Goal: Task Accomplishment & Management: Complete application form

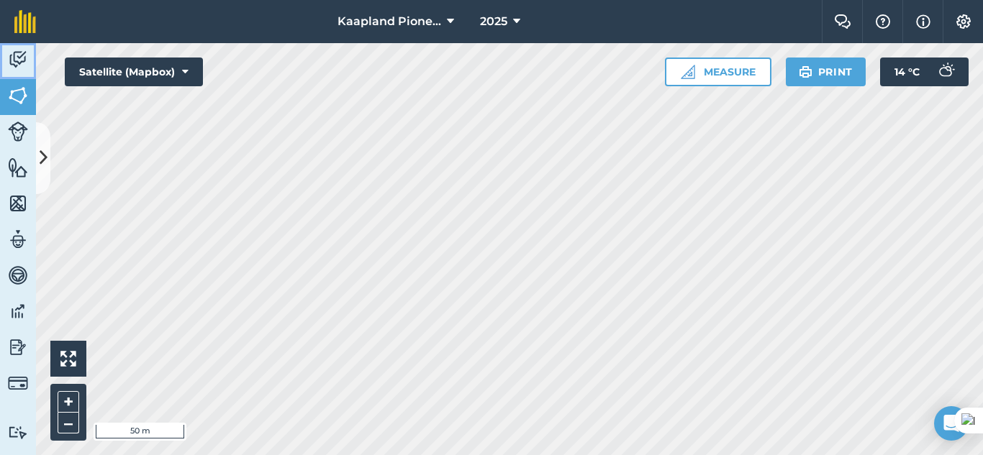
click at [17, 65] on img at bounding box center [18, 60] width 20 height 22
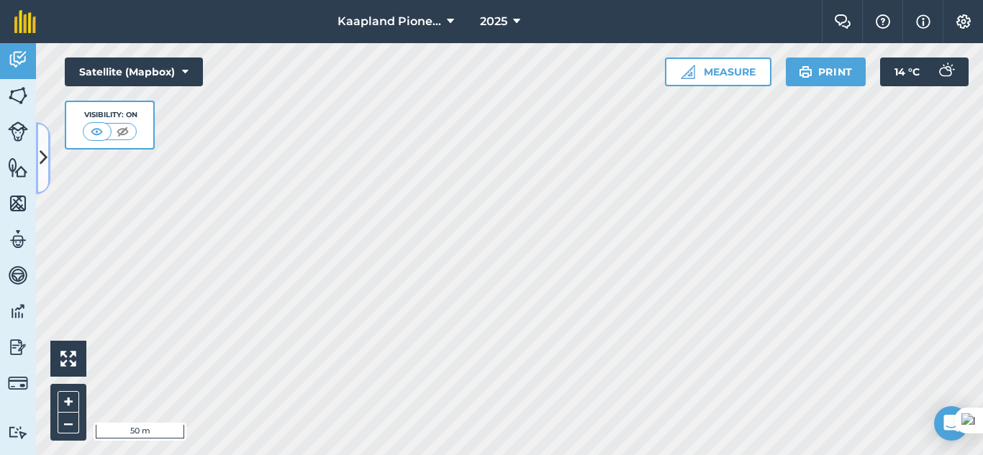
click at [40, 154] on icon at bounding box center [44, 157] width 8 height 25
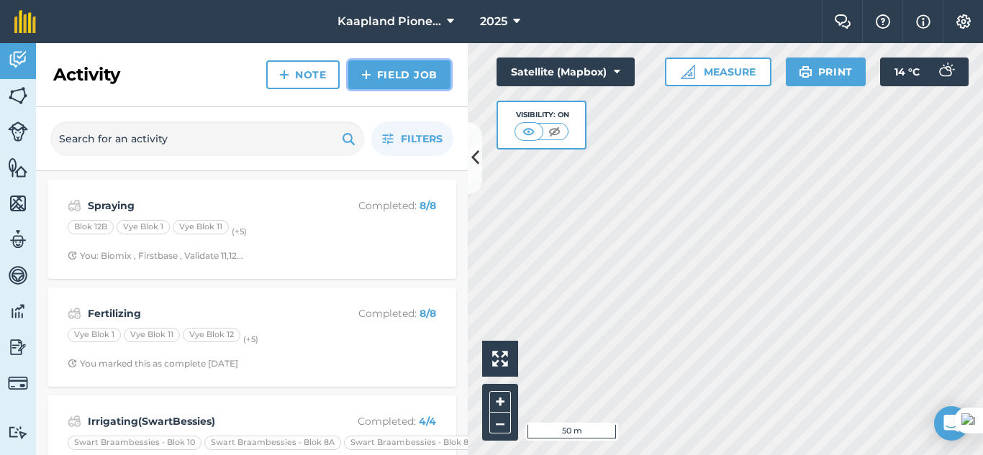
click at [396, 74] on link "Field Job" at bounding box center [399, 74] width 102 height 29
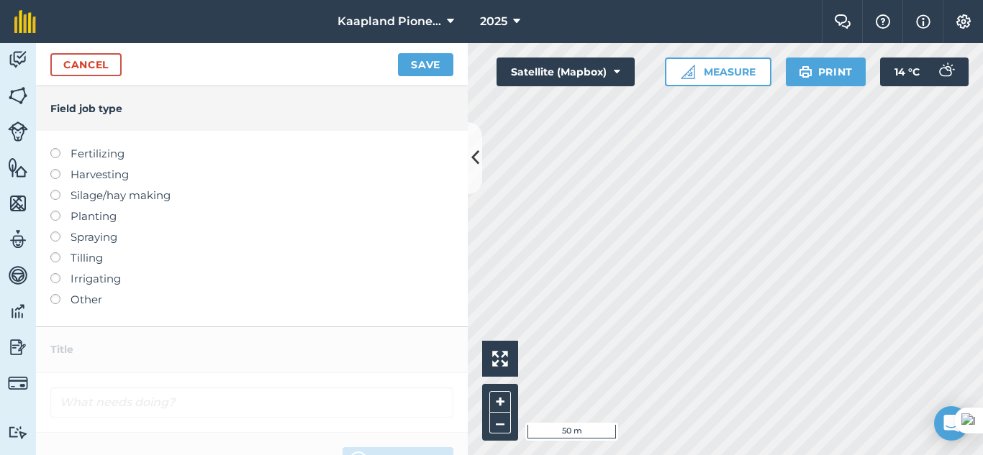
click at [58, 232] on label at bounding box center [60, 232] width 20 height 0
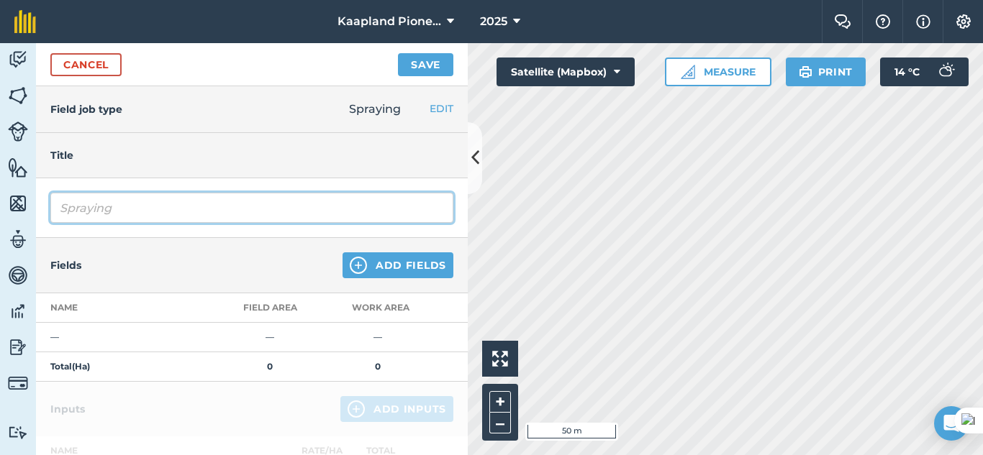
click at [139, 206] on input "Spraying" at bounding box center [251, 208] width 403 height 30
type input "Spraying Swael"
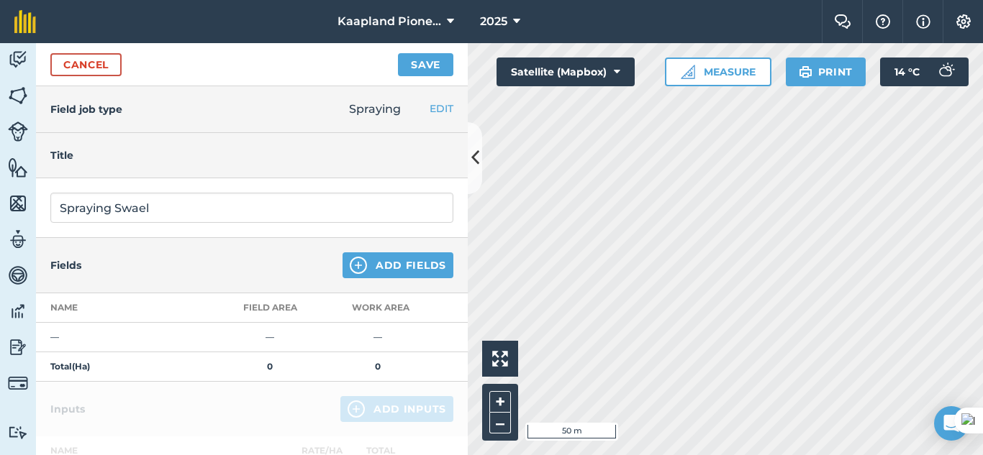
click at [309, 347] on td "—" at bounding box center [270, 338] width 108 height 30
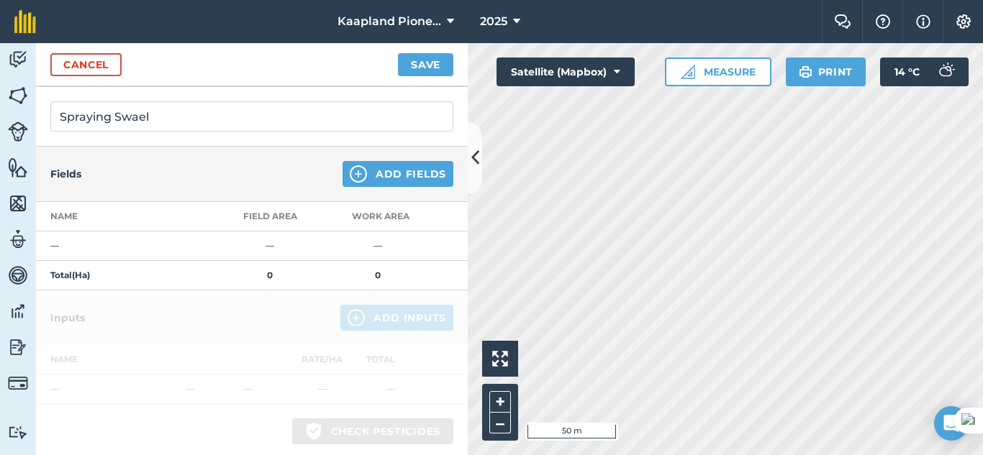
scroll to position [120, 0]
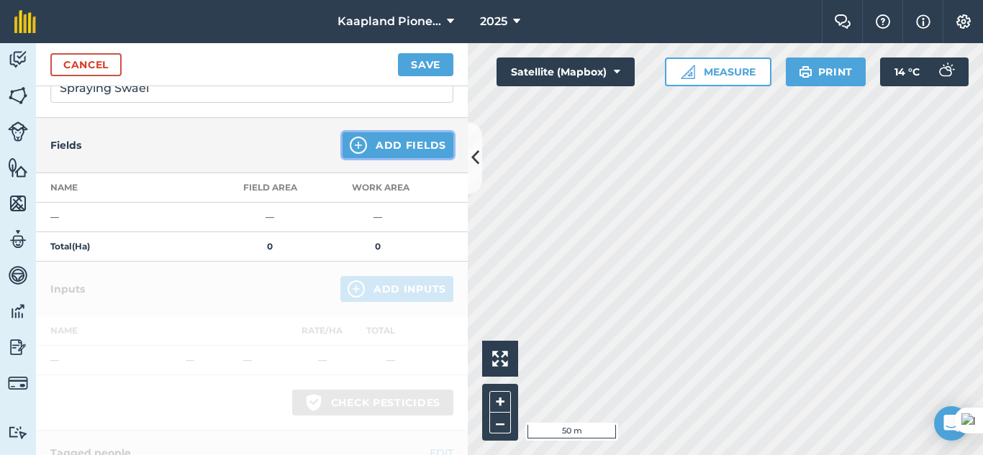
click at [392, 146] on button "Add Fields" at bounding box center [398, 145] width 111 height 26
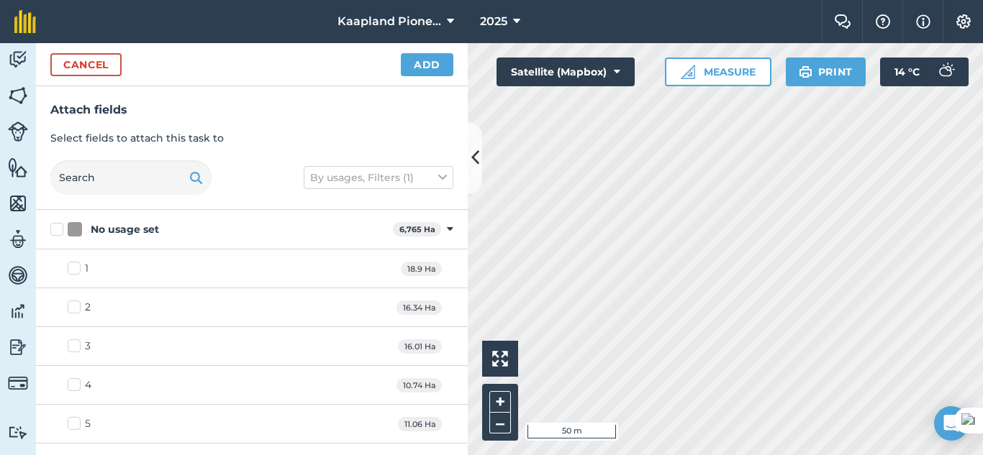
checkbox input "true"
click at [415, 68] on button "Add" at bounding box center [427, 64] width 53 height 23
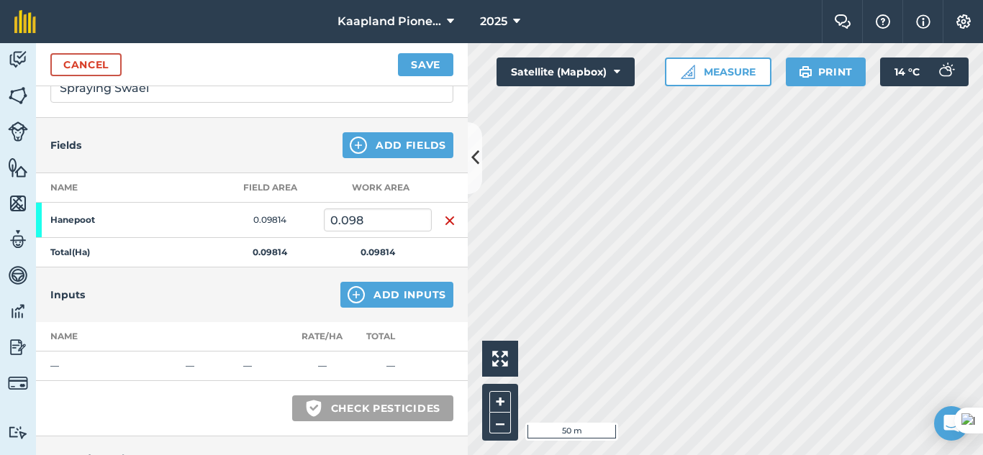
scroll to position [240, 0]
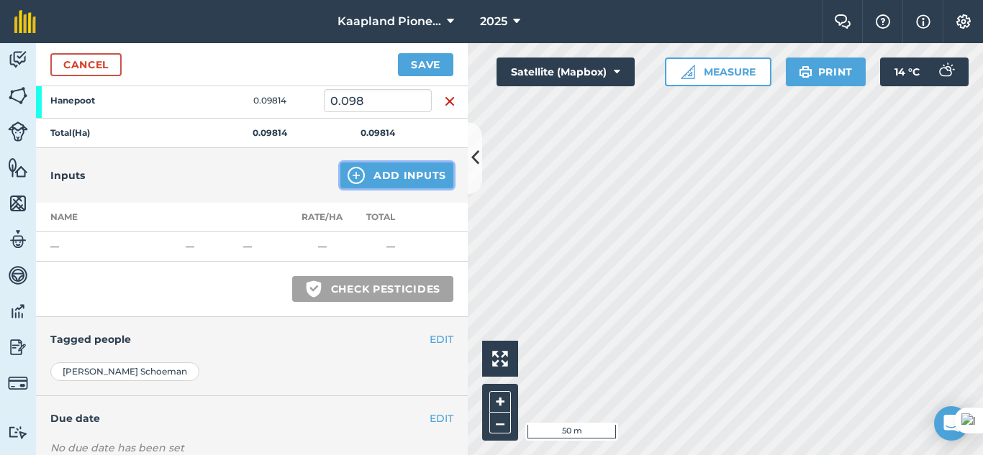
click at [399, 180] on button "Add Inputs" at bounding box center [396, 176] width 113 height 26
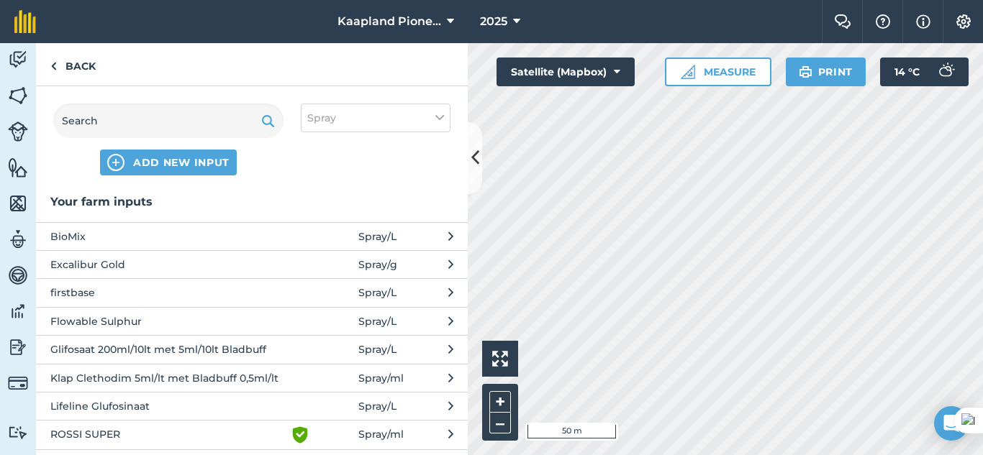
click at [125, 321] on span "Flowable Sulphur" at bounding box center [167, 322] width 235 height 16
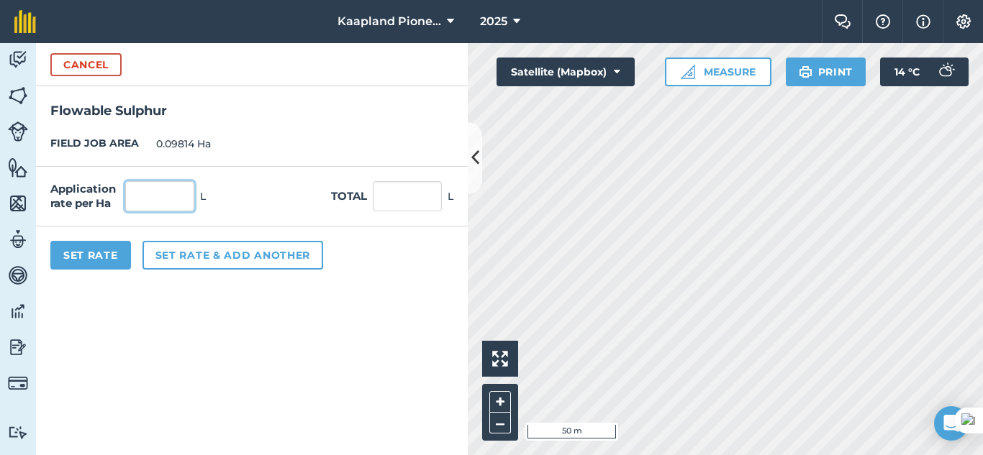
click at [149, 194] on input "text" at bounding box center [159, 196] width 69 height 30
type input "5"
type input "0.491"
click at [106, 260] on button "Set Rate" at bounding box center [90, 255] width 81 height 29
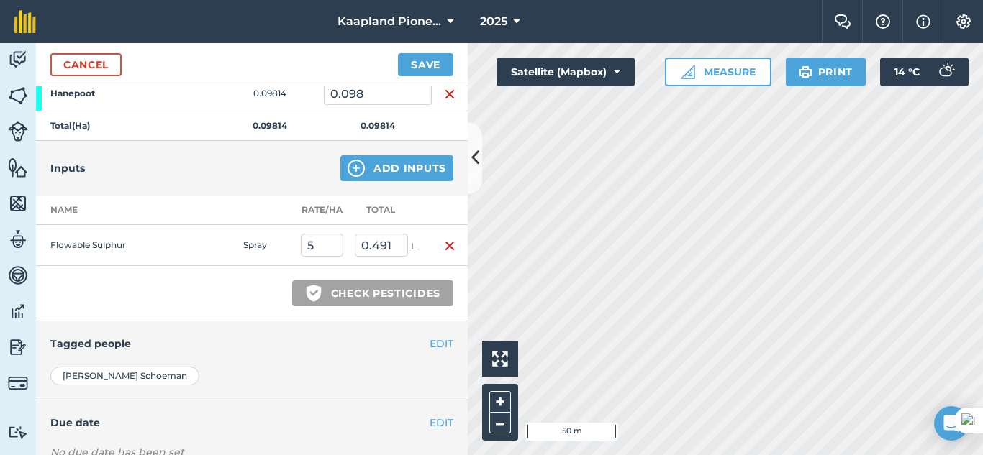
scroll to position [343, 0]
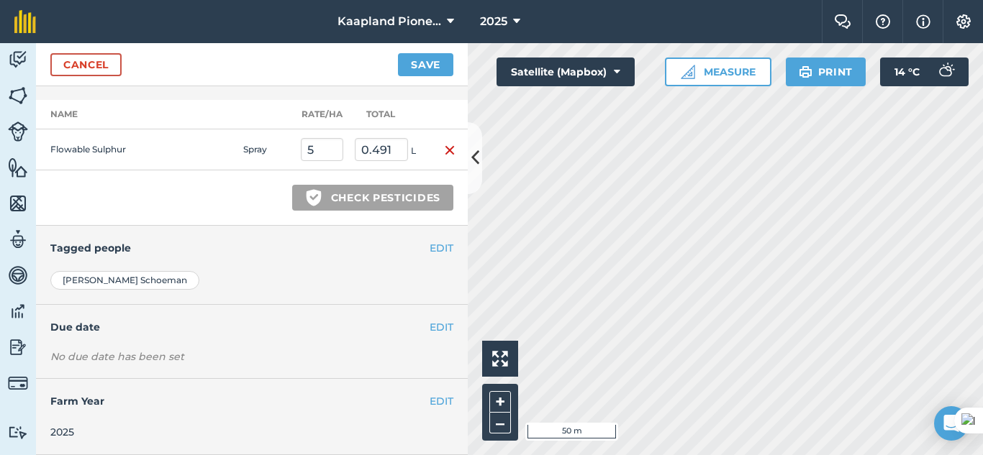
click at [187, 362] on div "No due date has been set" at bounding box center [251, 357] width 403 height 14
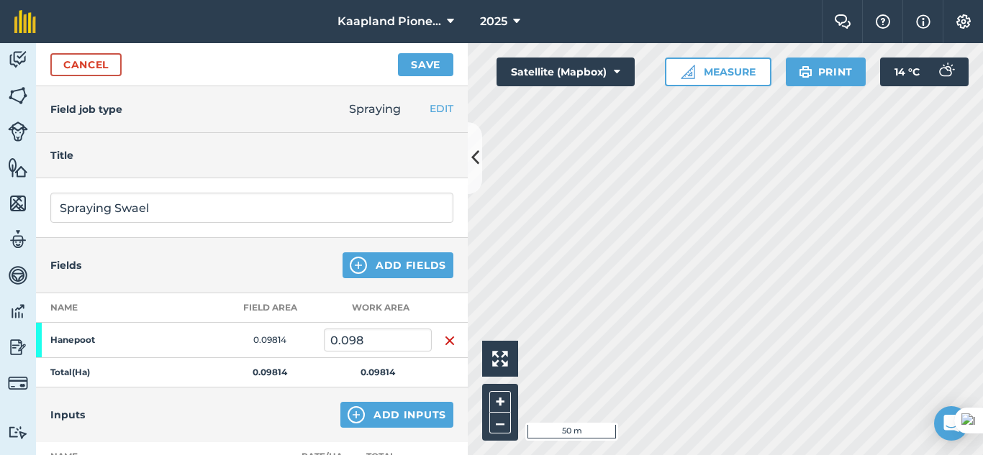
scroll to position [240, 0]
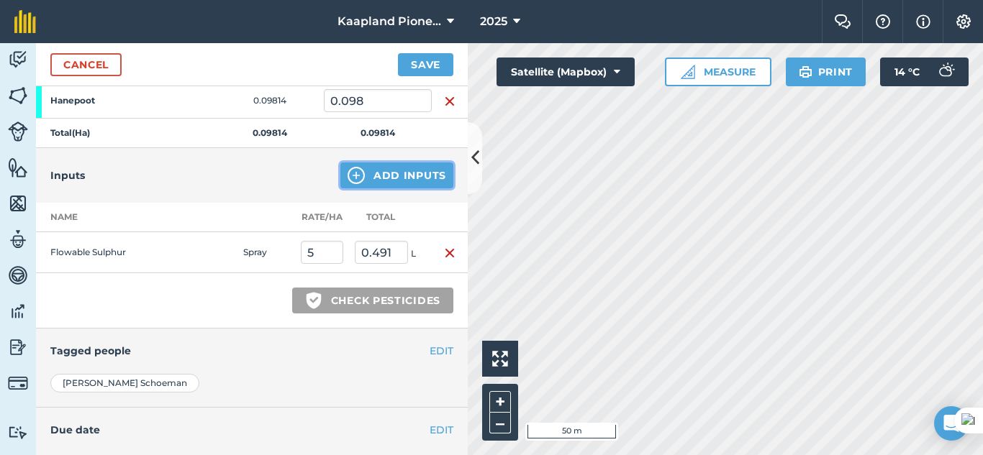
click at [393, 178] on button "Add Inputs" at bounding box center [396, 176] width 113 height 26
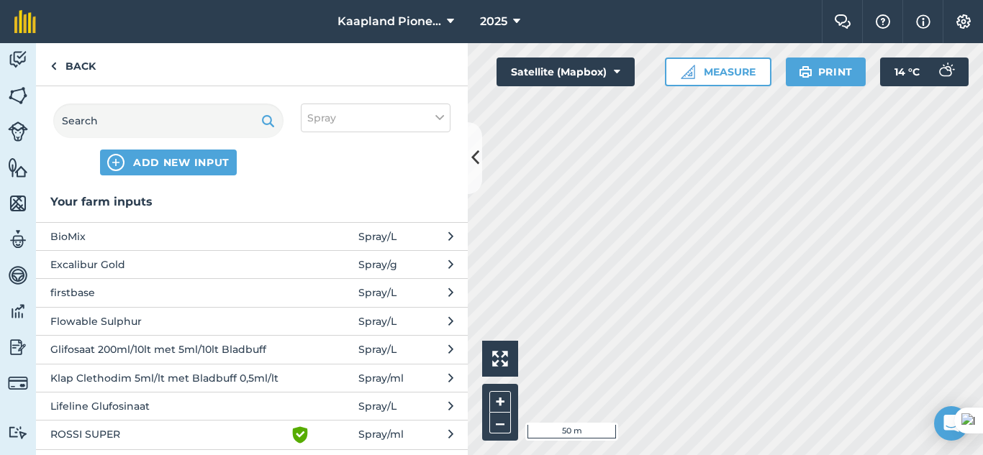
click at [400, 262] on button "Excalibur Gold Spray / g" at bounding box center [252, 264] width 432 height 28
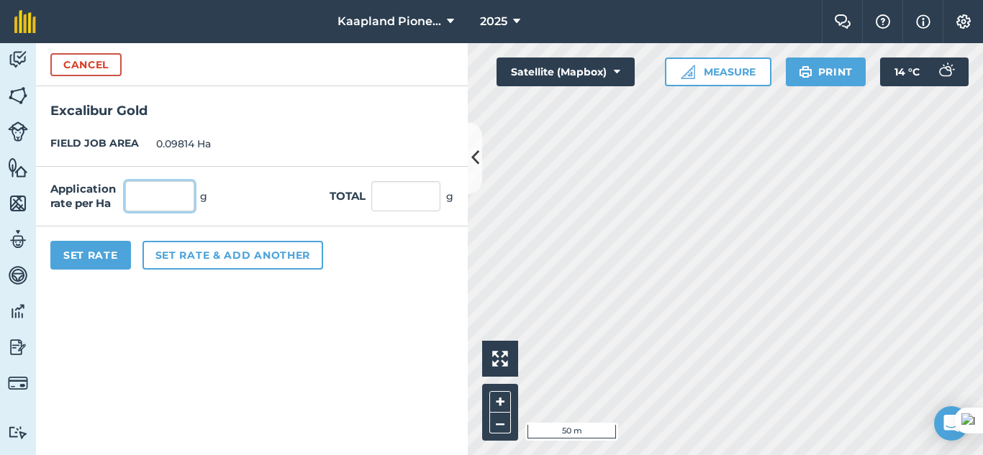
click at [163, 197] on input "text" at bounding box center [159, 196] width 69 height 30
type input "1,000"
type input "98.14"
click at [74, 261] on button "Set Rate" at bounding box center [90, 255] width 81 height 29
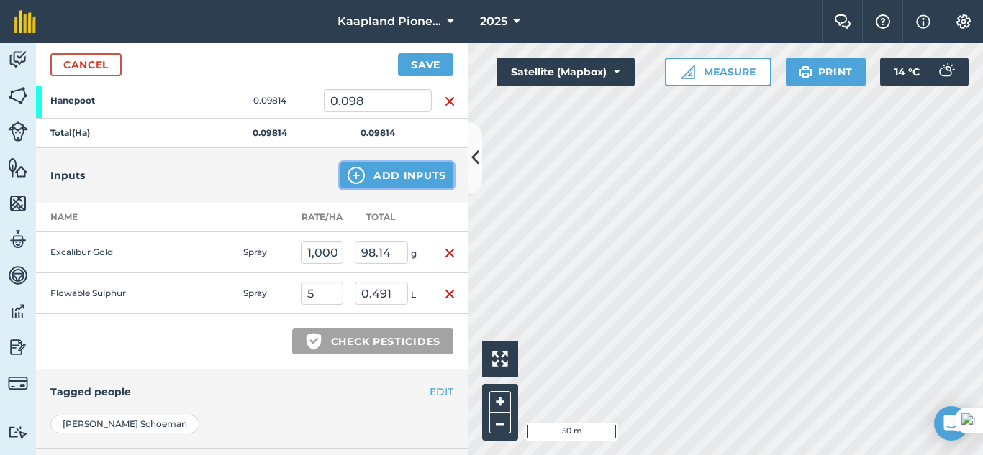
click at [401, 179] on button "Add Inputs" at bounding box center [396, 176] width 113 height 26
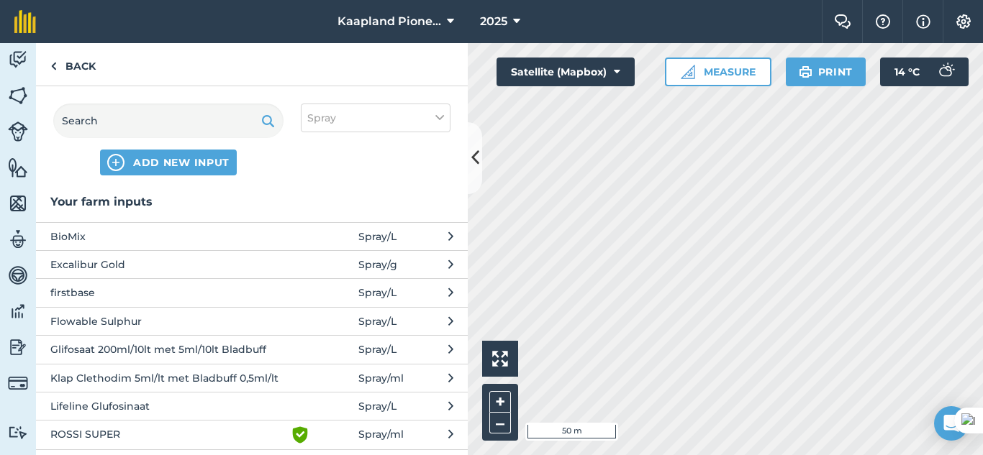
click at [107, 292] on span "firstbase" at bounding box center [167, 293] width 235 height 16
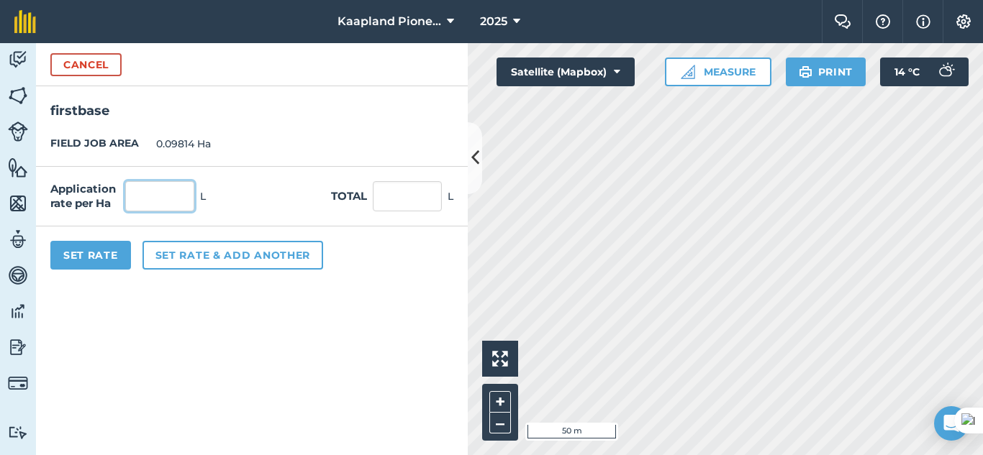
click at [173, 183] on input "text" at bounding box center [159, 196] width 69 height 30
type input "2"
type input "0.196"
click at [385, 281] on div "Set Rate Set rate & add another" at bounding box center [252, 256] width 432 height 58
click at [83, 256] on button "Set Rate" at bounding box center [90, 255] width 81 height 29
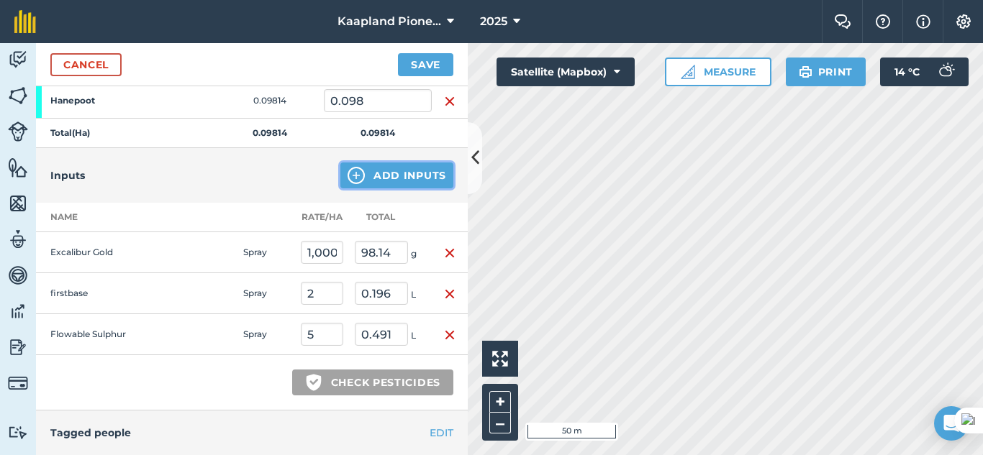
click at [371, 175] on button "Add Inputs" at bounding box center [396, 176] width 113 height 26
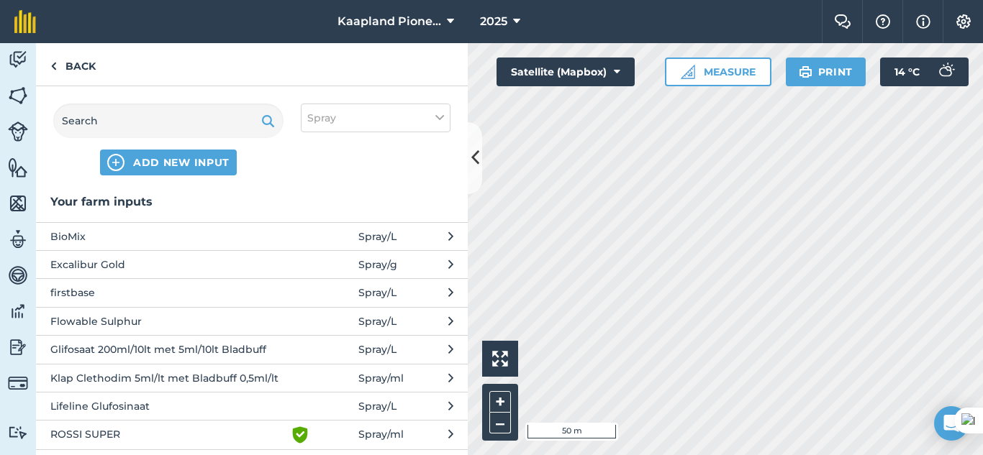
scroll to position [120, 0]
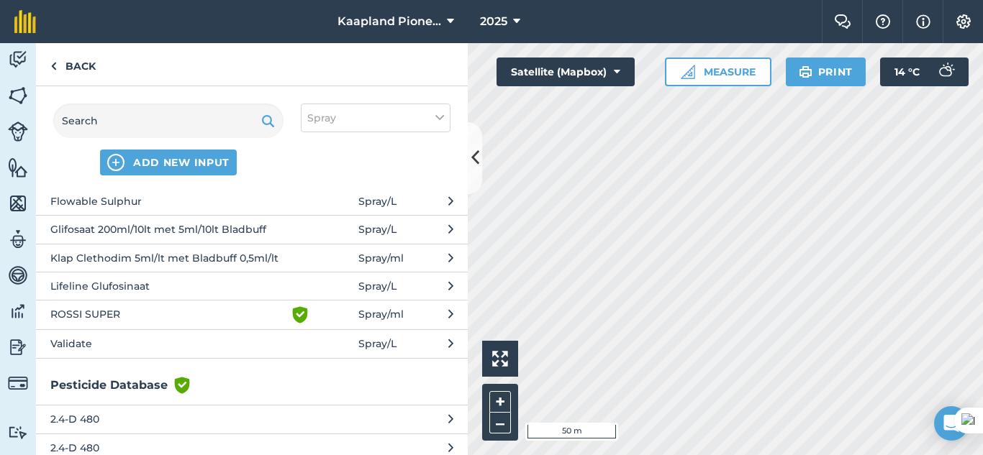
click at [140, 342] on span "Validate" at bounding box center [167, 344] width 235 height 16
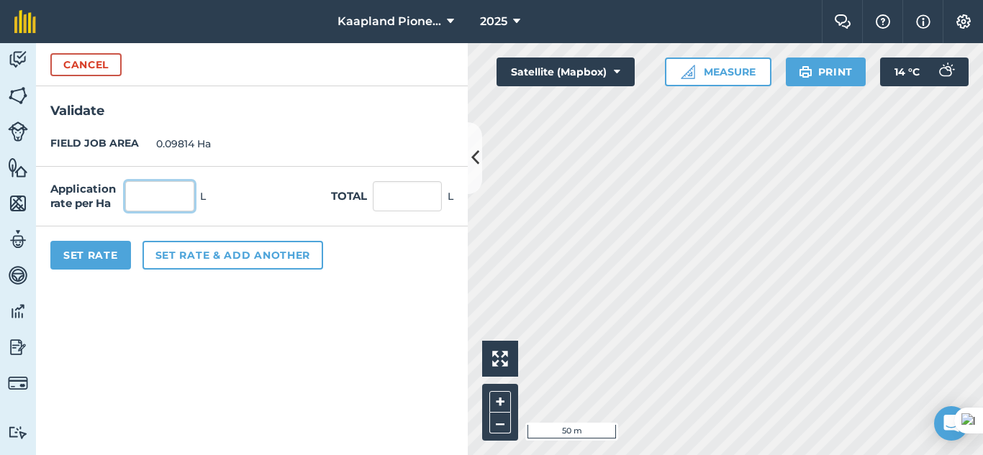
click at [180, 205] on input "text" at bounding box center [159, 196] width 69 height 30
type input "2"
type input "0.196"
click at [86, 245] on button "Set Rate" at bounding box center [90, 255] width 81 height 29
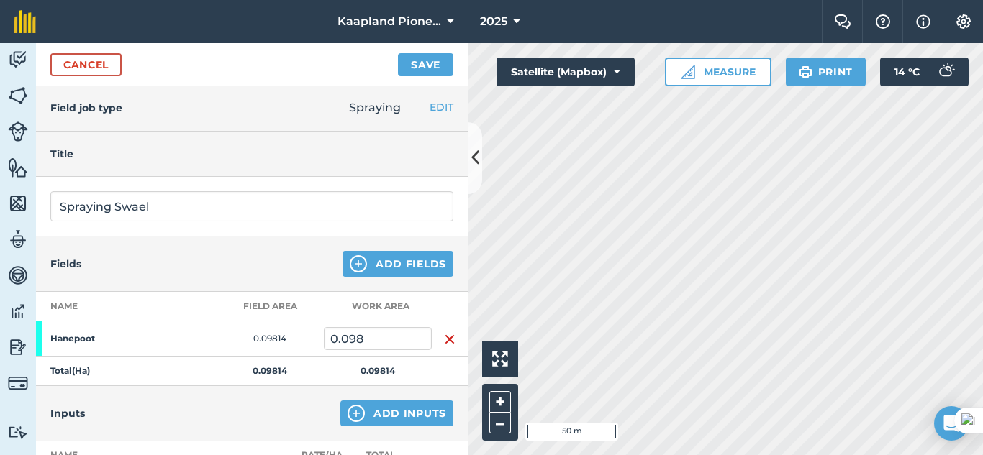
scroll to position [0, 0]
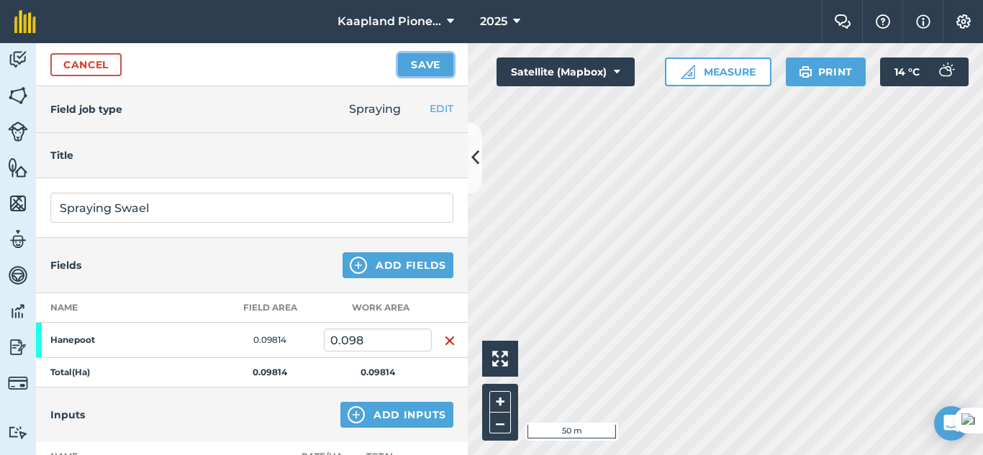
click at [422, 68] on button "Save" at bounding box center [425, 64] width 55 height 23
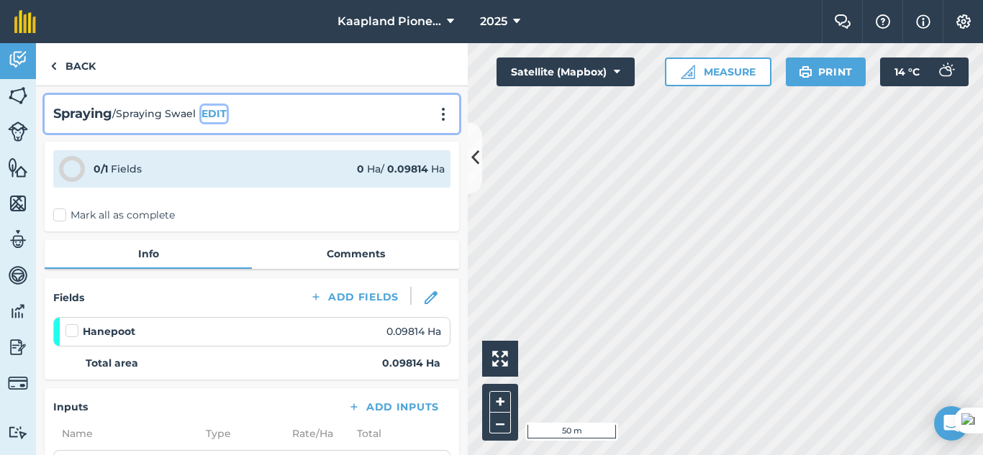
click at [220, 114] on button "EDIT" at bounding box center [213, 114] width 25 height 16
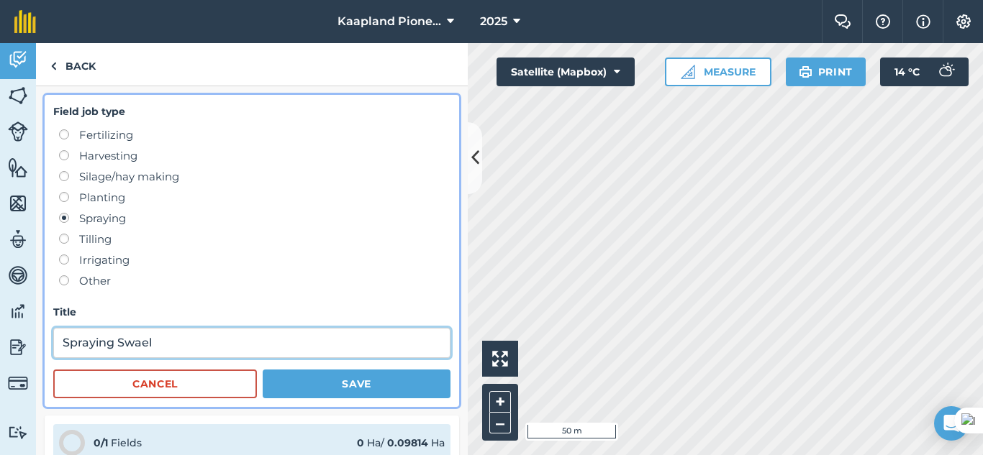
click at [194, 344] on input "Spraying Swael" at bounding box center [251, 343] width 397 height 30
type input "Spraying (Druiwe)"
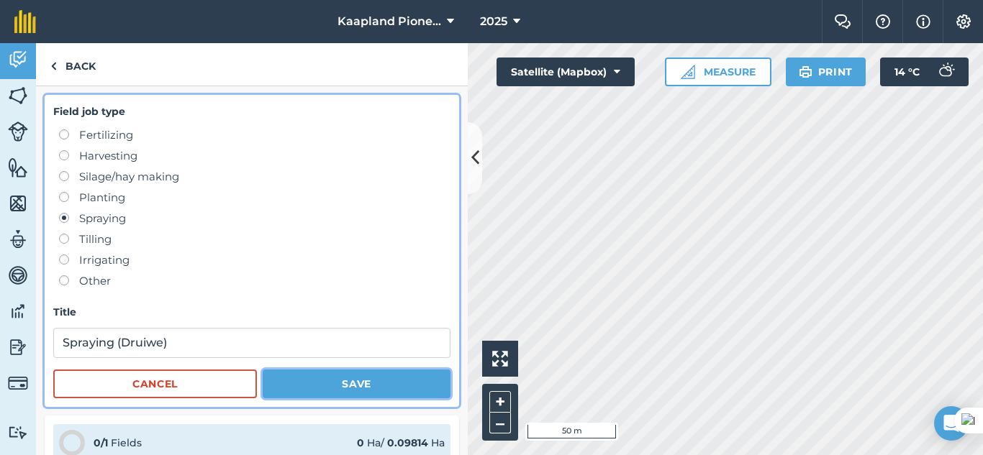
click at [360, 393] on button "Save" at bounding box center [357, 384] width 188 height 29
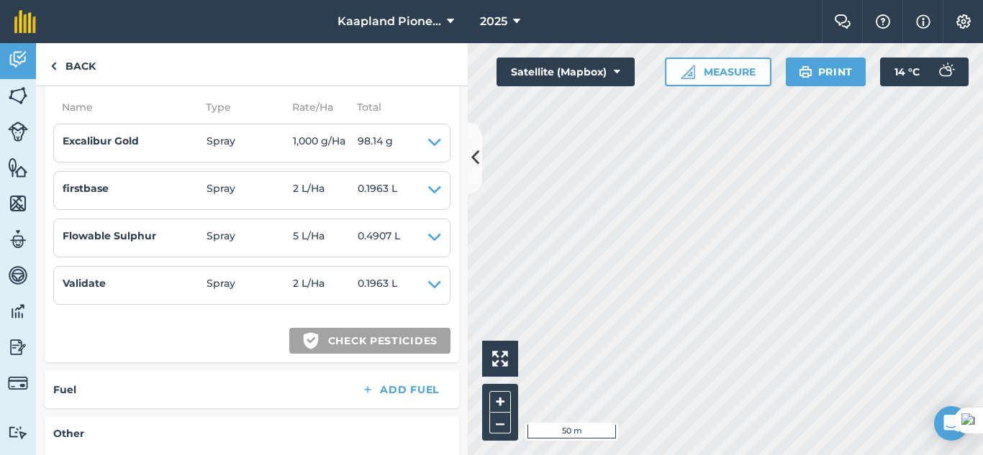
scroll to position [293, 0]
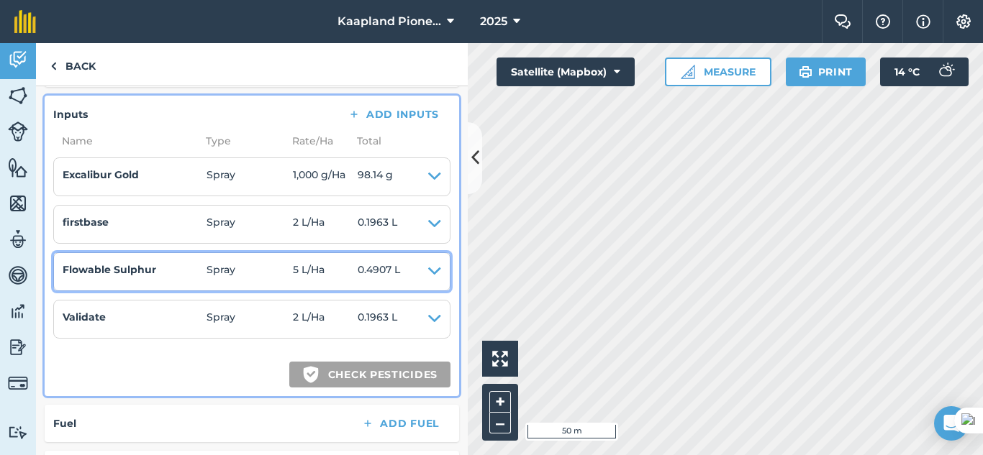
click at [428, 274] on icon at bounding box center [434, 272] width 13 height 20
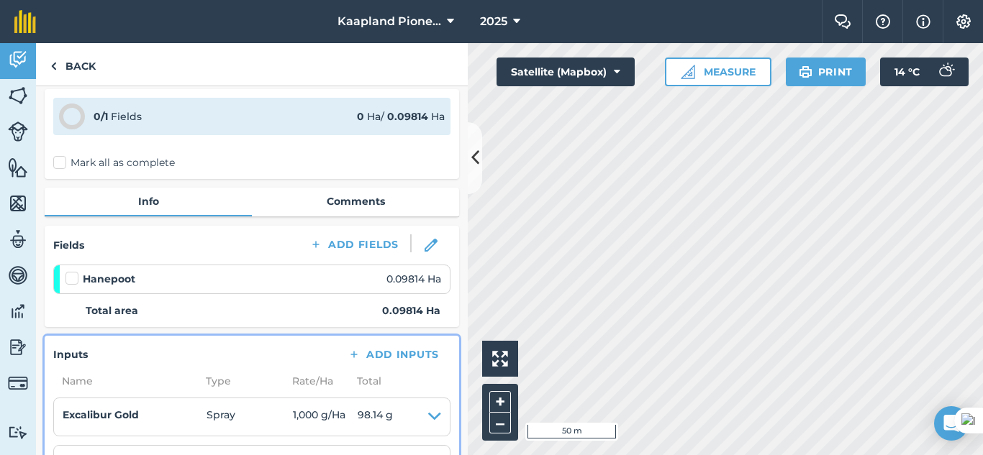
scroll to position [173, 0]
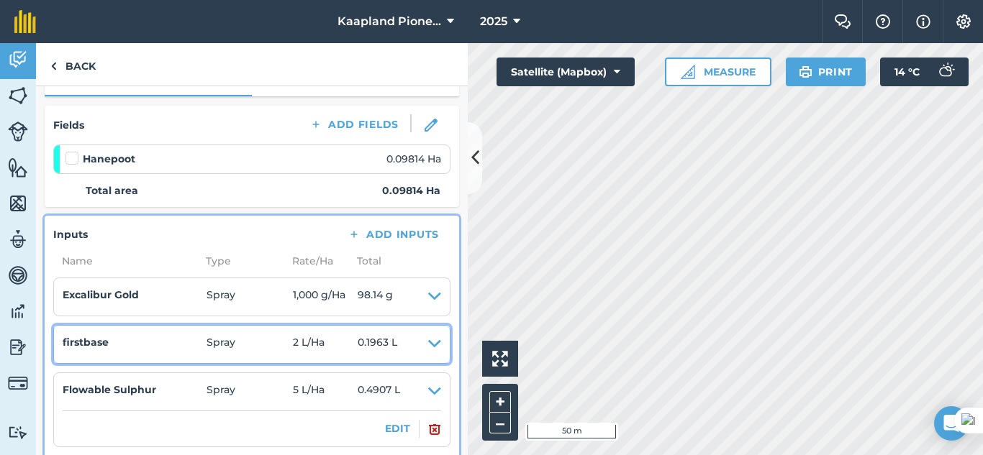
click at [366, 342] on span "0.1963 L" at bounding box center [378, 345] width 40 height 20
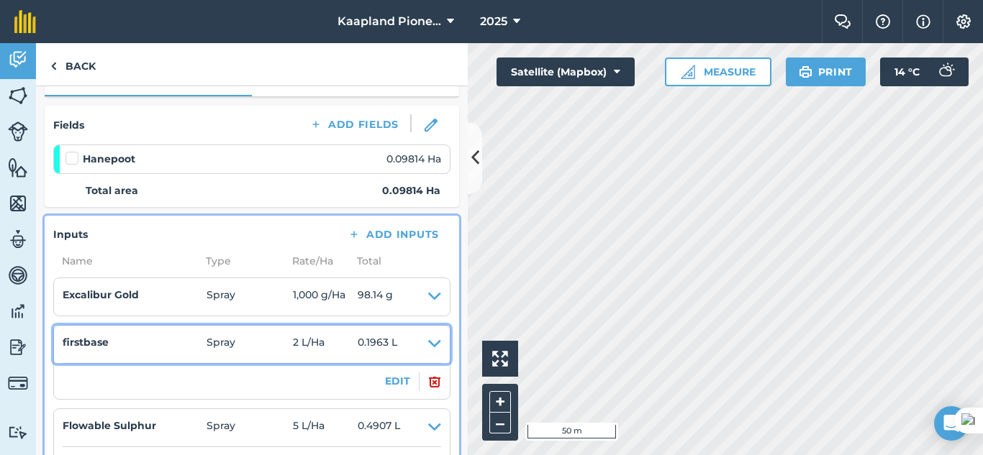
click at [428, 341] on icon at bounding box center [434, 345] width 13 height 20
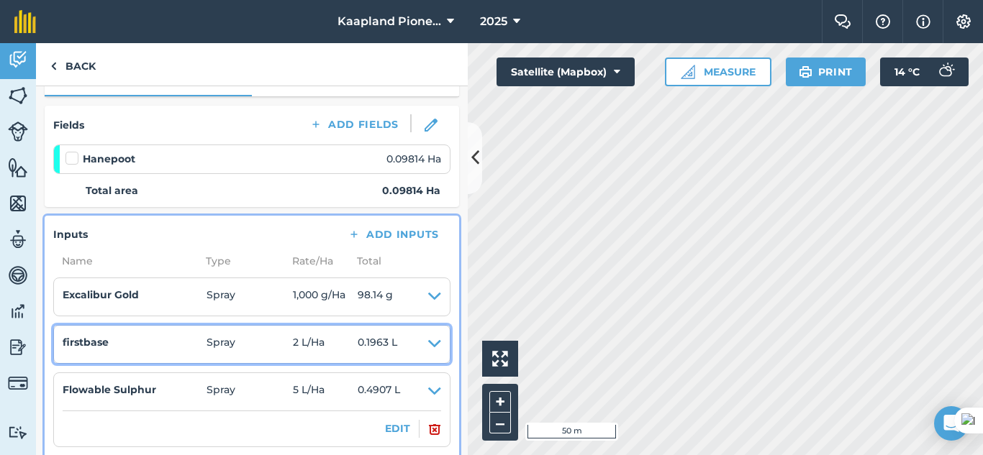
click at [351, 348] on span "2 L / Ha" at bounding box center [325, 345] width 65 height 20
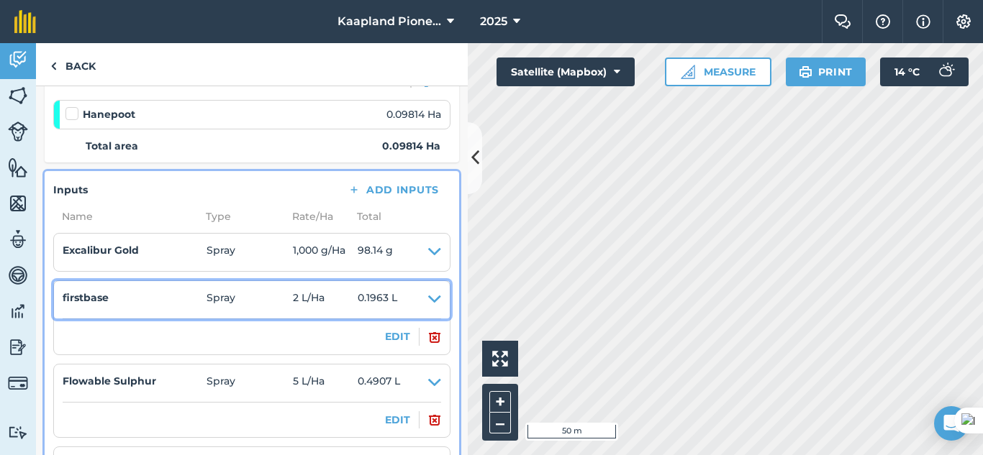
scroll to position [0, 0]
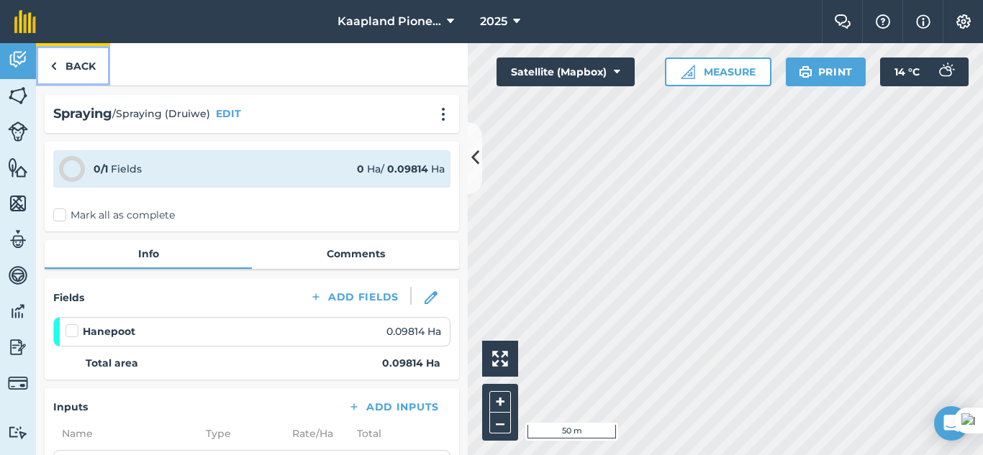
click at [60, 73] on link "Back" at bounding box center [73, 64] width 74 height 42
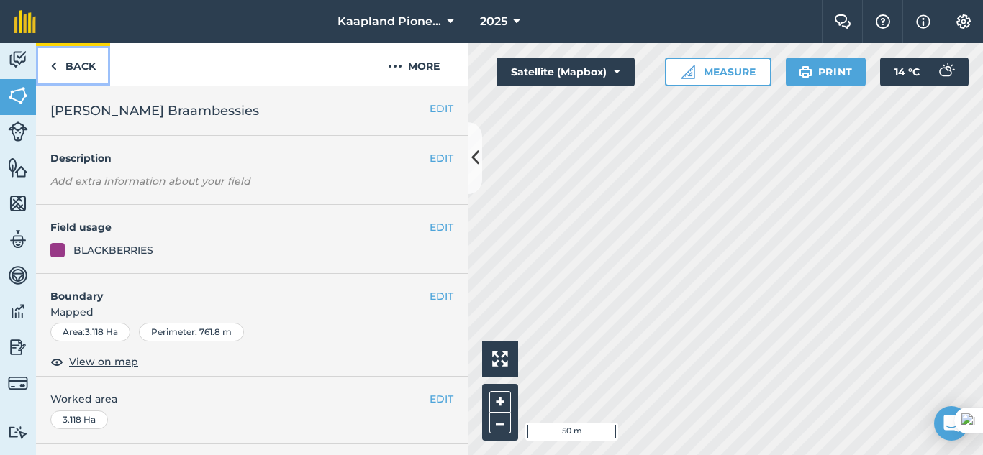
click at [50, 62] on link "Back" at bounding box center [73, 64] width 74 height 42
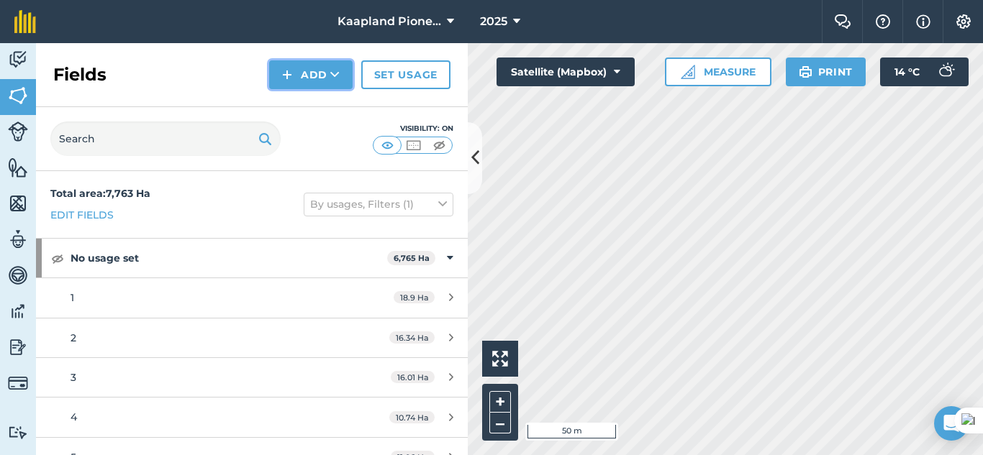
click at [325, 68] on button "Add" at bounding box center [310, 74] width 83 height 29
drag, startPoint x: 152, startPoint y: 56, endPoint x: 91, endPoint y: 76, distance: 63.5
click at [152, 57] on div "Fields Add Draw Import Set usage" at bounding box center [252, 75] width 432 height 64
click at [21, 65] on img at bounding box center [18, 60] width 20 height 22
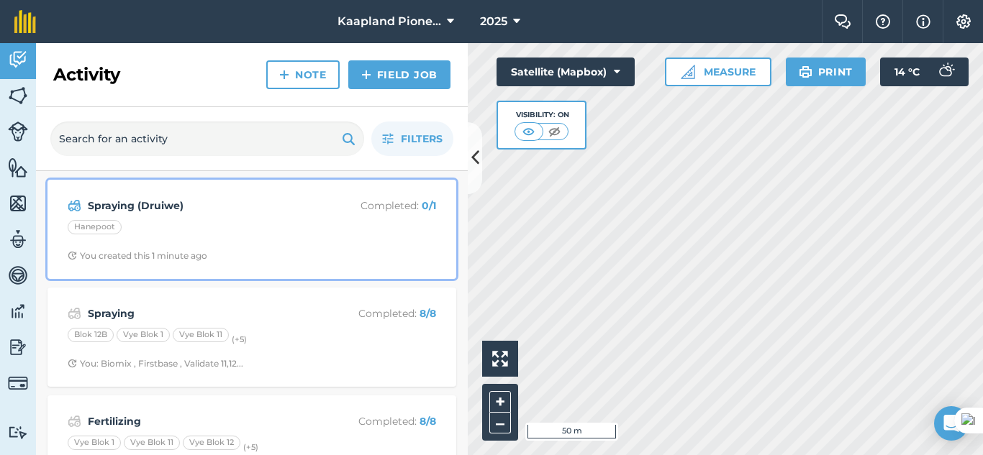
click at [174, 253] on div "You created this 1 minute ago" at bounding box center [138, 256] width 140 height 12
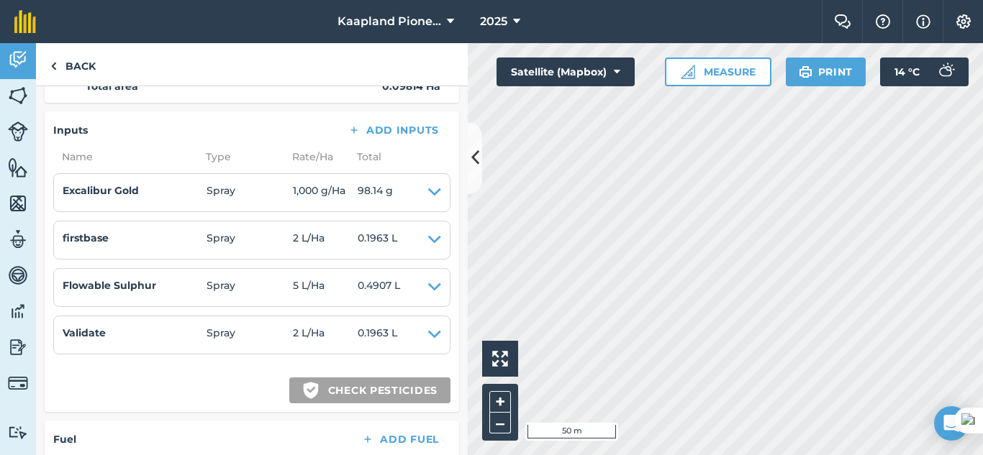
scroll to position [532, 0]
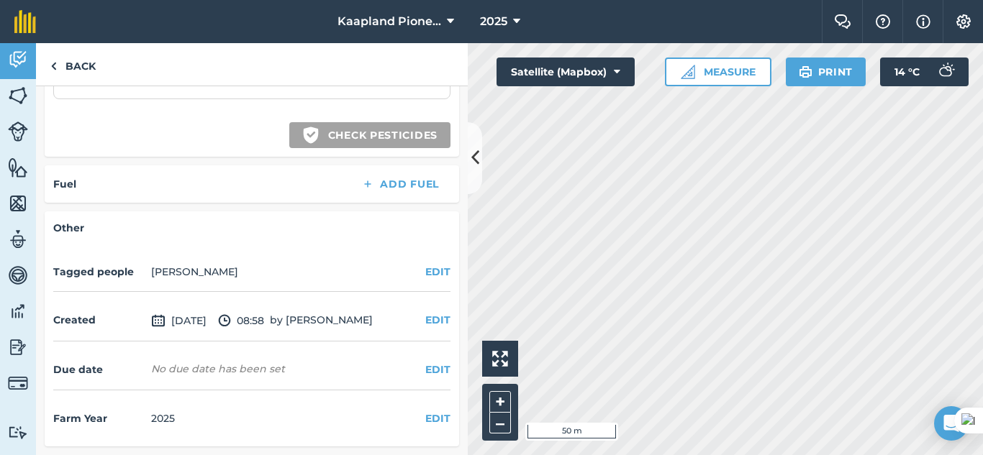
click at [330, 372] on div "Due date No due date has been set EDIT" at bounding box center [251, 370] width 397 height 40
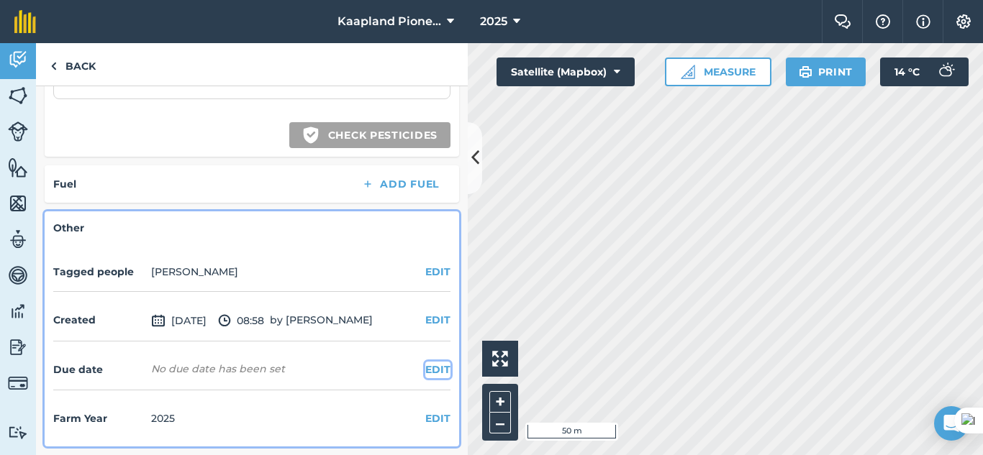
click at [425, 371] on button "EDIT" at bounding box center [437, 370] width 25 height 16
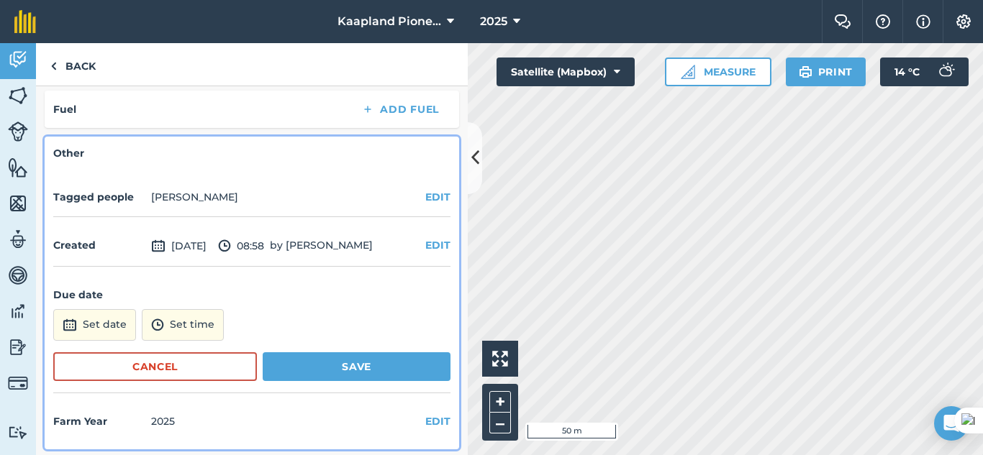
scroll to position [610, 0]
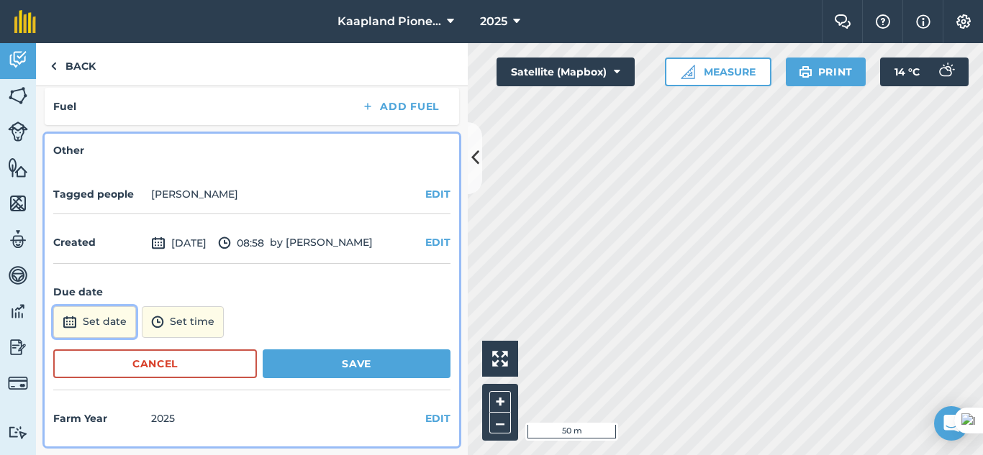
click at [111, 322] on button "Set date" at bounding box center [94, 323] width 83 height 32
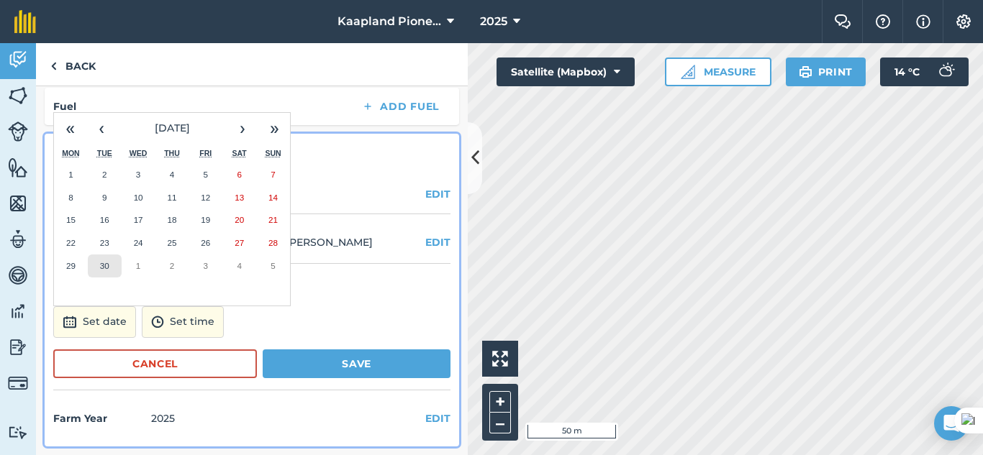
click at [100, 265] on abbr "30" at bounding box center [104, 265] width 9 height 9
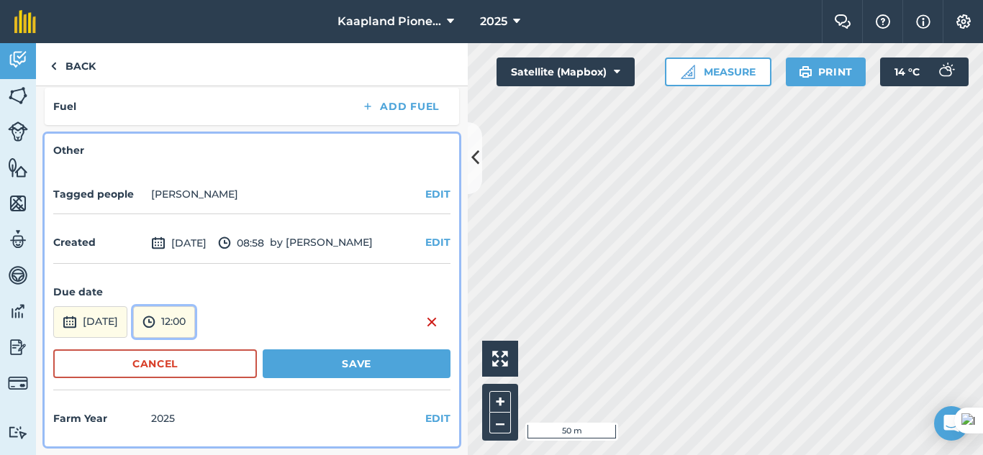
click at [195, 314] on button "12:00" at bounding box center [164, 323] width 62 height 32
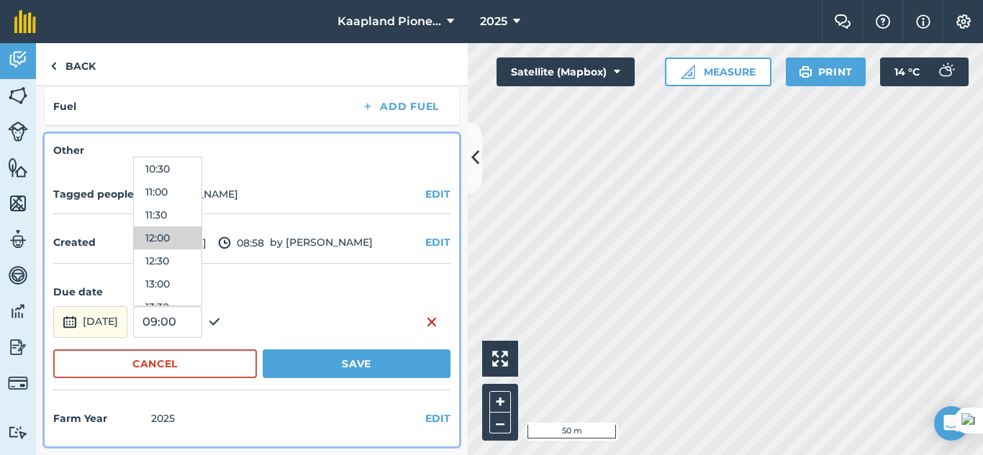
scroll to position [723, 0]
click at [199, 232] on button "17:00" at bounding box center [168, 228] width 68 height 23
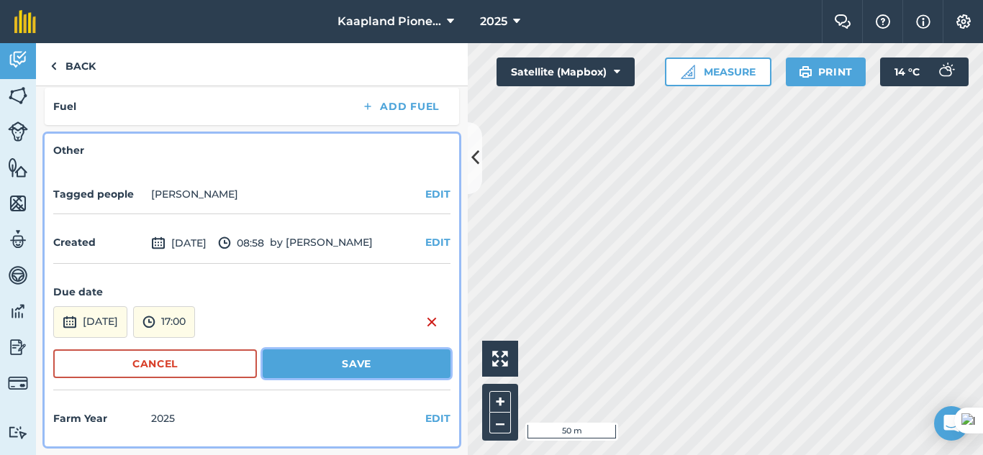
click at [343, 360] on button "Save" at bounding box center [357, 364] width 188 height 29
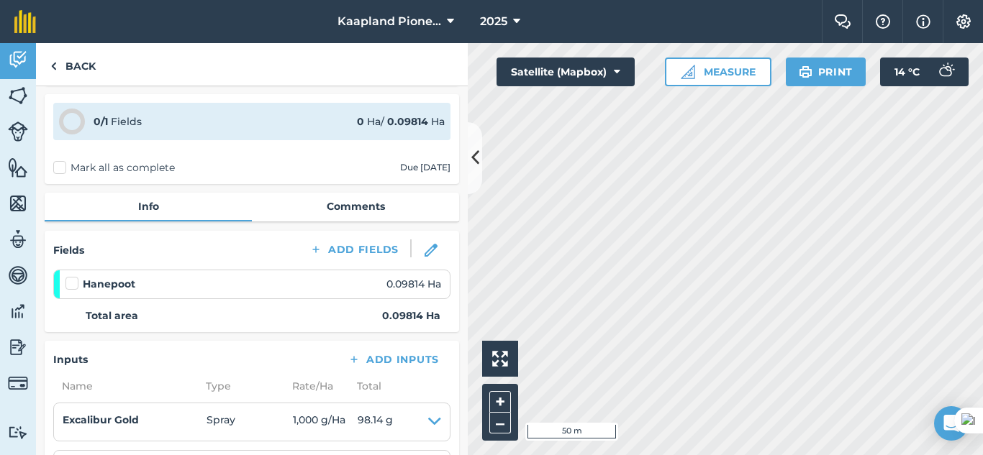
scroll to position [0, 0]
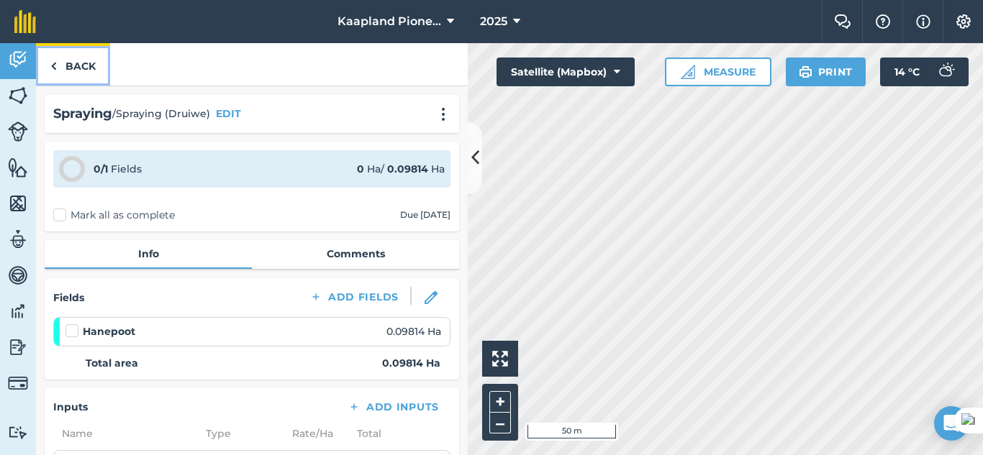
click at [64, 67] on link "Back" at bounding box center [73, 64] width 74 height 42
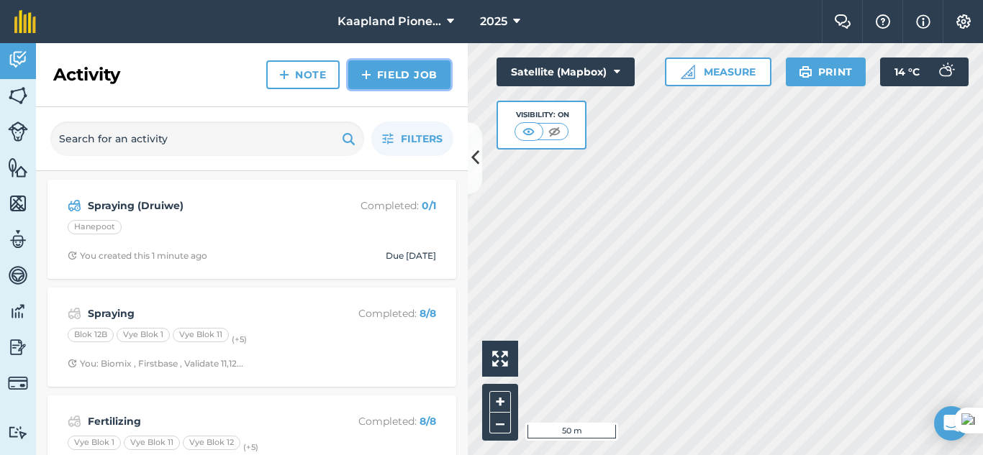
click at [370, 78] on img at bounding box center [366, 74] width 10 height 17
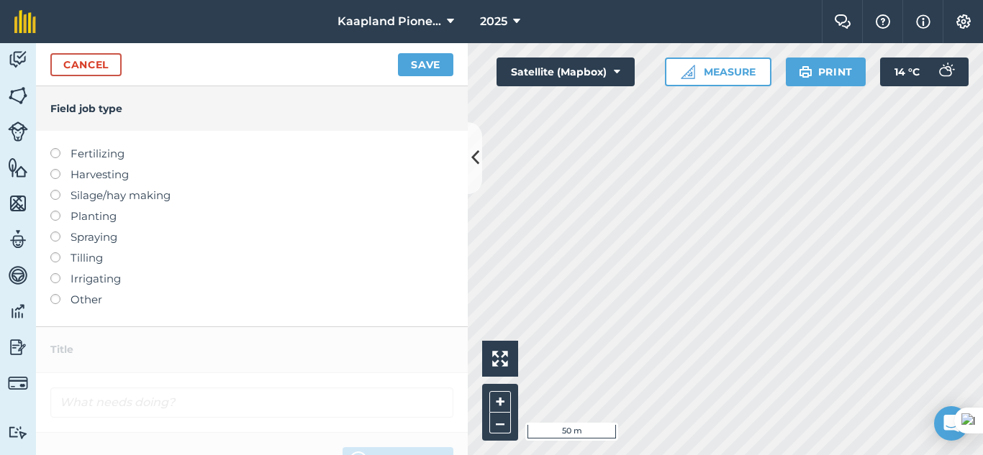
click at [52, 148] on label at bounding box center [60, 148] width 20 height 0
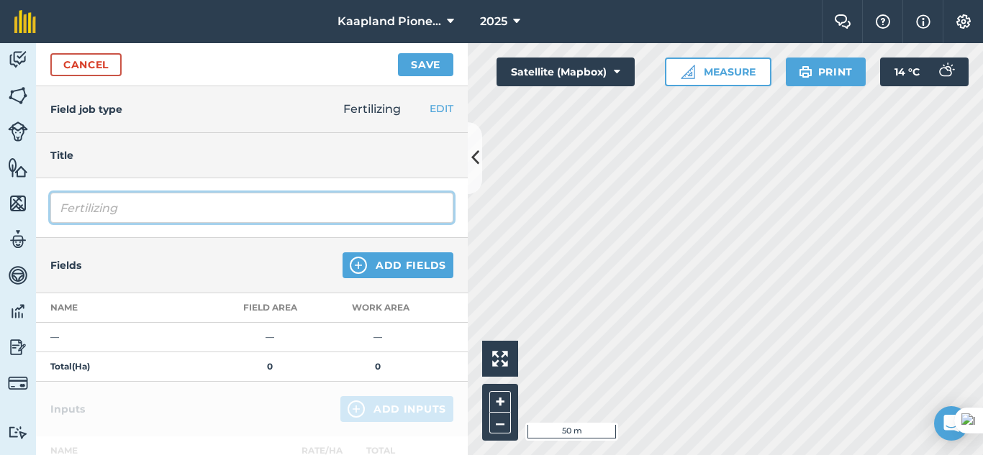
click at [162, 221] on input "Fertilizing" at bounding box center [251, 208] width 403 height 30
type input "Fertilizingn(Druiwe)"
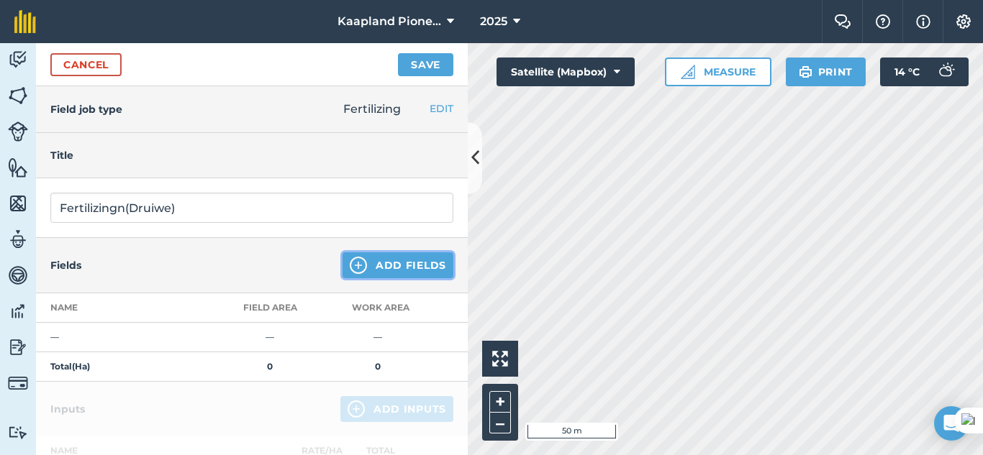
click at [386, 274] on button "Add Fields" at bounding box center [398, 266] width 111 height 26
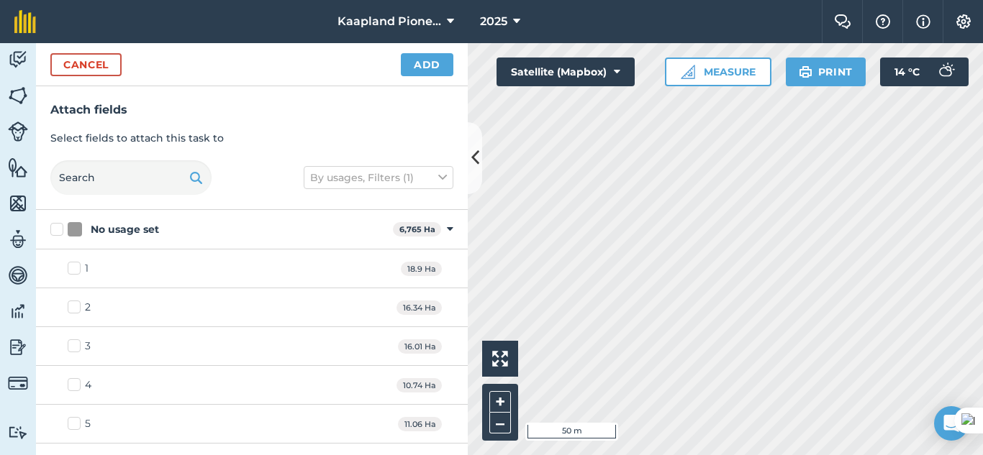
checkbox input "true"
click at [427, 59] on button "Add" at bounding box center [427, 64] width 53 height 23
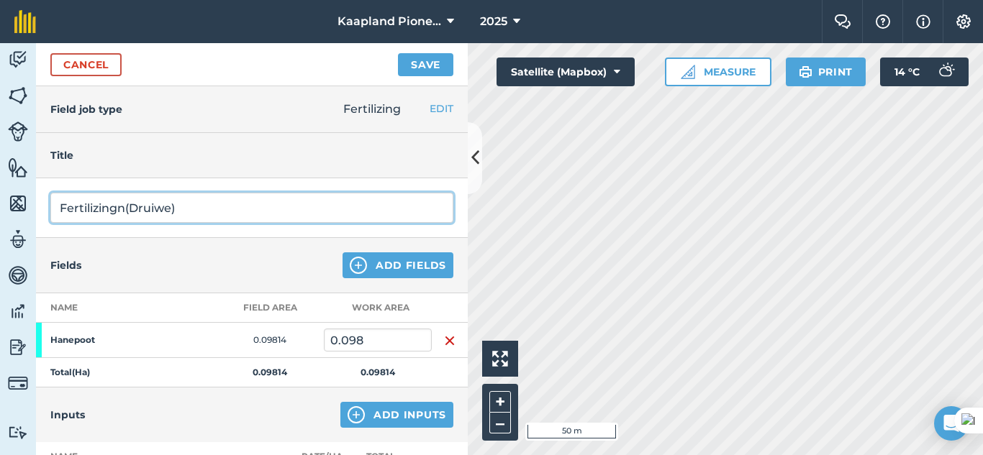
click at [105, 211] on input "Fertilizingn(Druiwe)" at bounding box center [251, 208] width 403 height 30
click at [125, 202] on input "Fertilizingn(Druiwe)" at bounding box center [251, 208] width 403 height 30
click at [260, 216] on input "Fertilizing(Druiwe)" at bounding box center [251, 208] width 403 height 30
click at [118, 209] on input "Fertilizing(Druiwe)" at bounding box center [251, 208] width 403 height 30
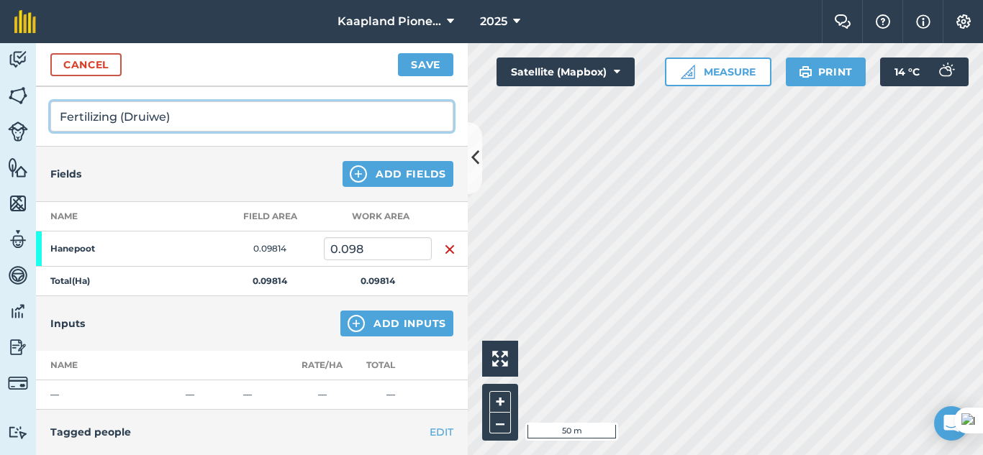
scroll to position [120, 0]
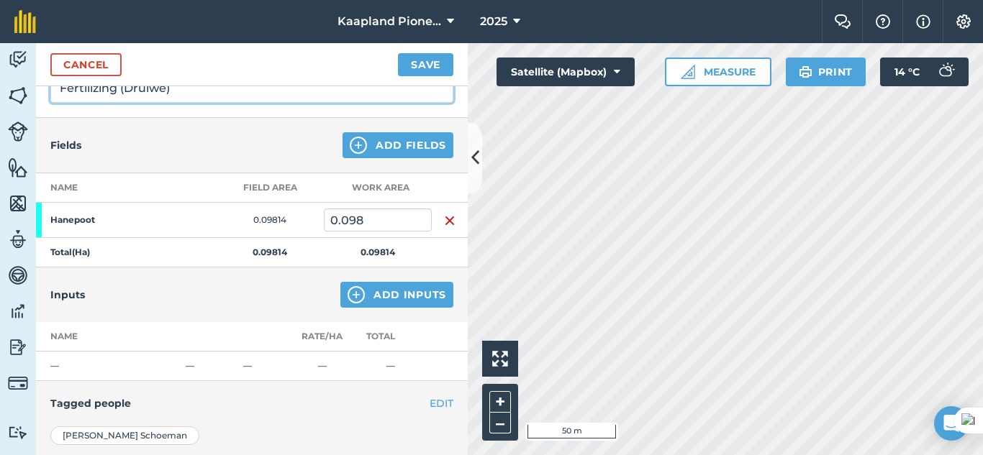
type input "Fertilizing (Druiwe)"
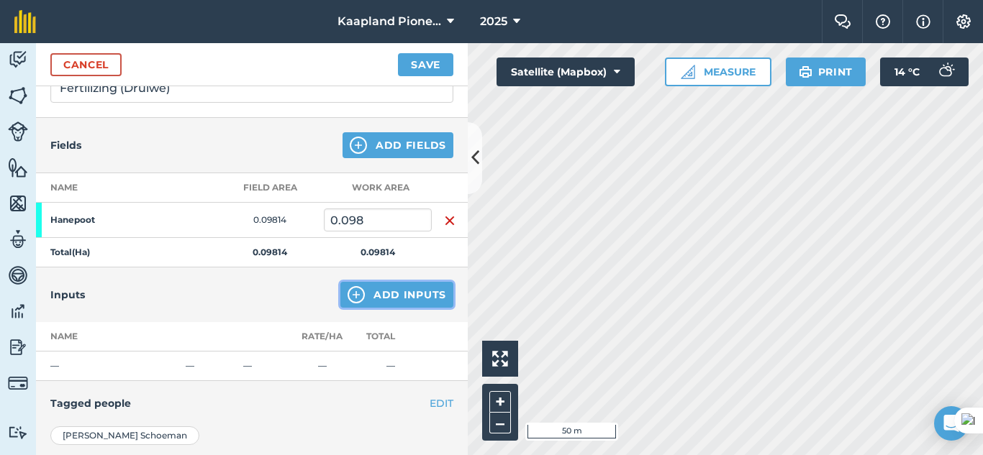
click at [373, 301] on button "Add Inputs" at bounding box center [396, 295] width 113 height 26
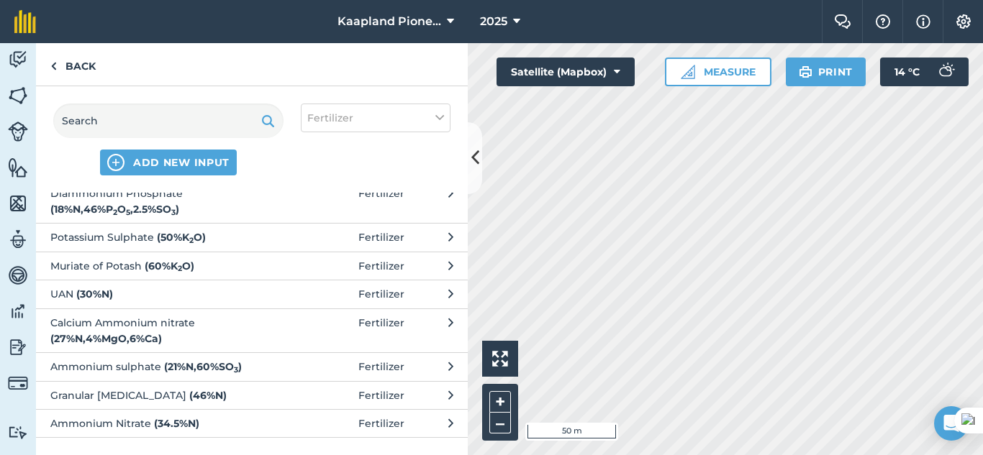
scroll to position [0, 0]
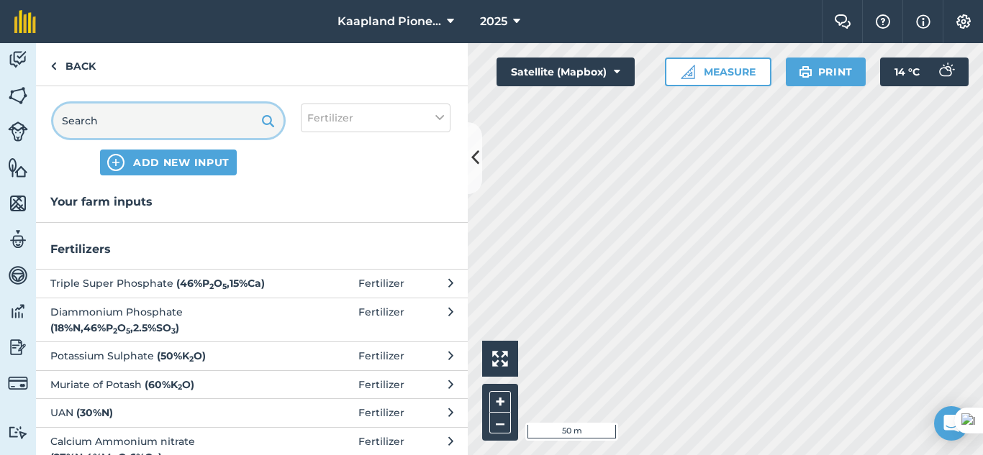
click at [191, 129] on input "text" at bounding box center [168, 121] width 230 height 35
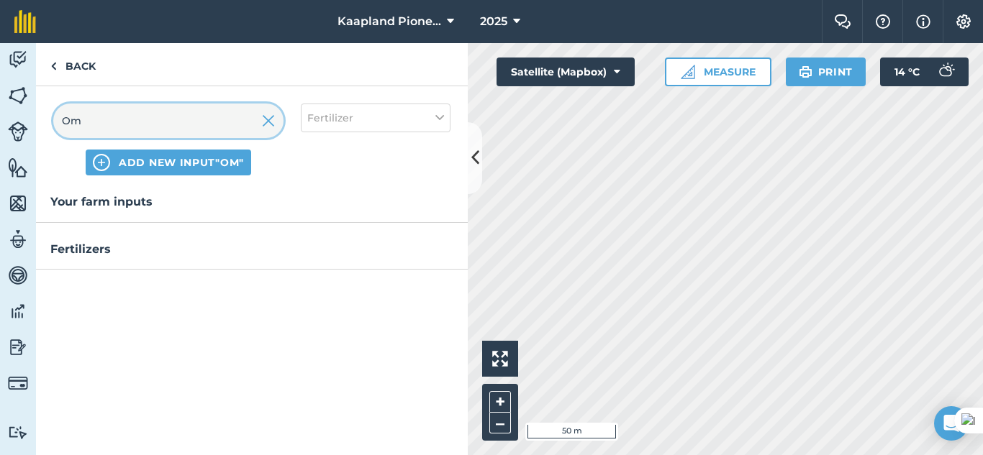
type input "Om"
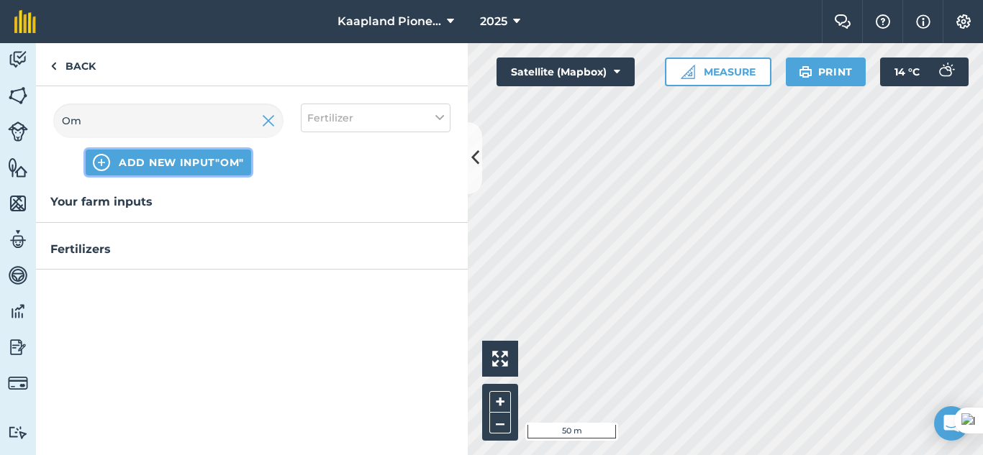
click at [217, 173] on button "ADD NEW INPUT "Om"" at bounding box center [168, 163] width 165 height 26
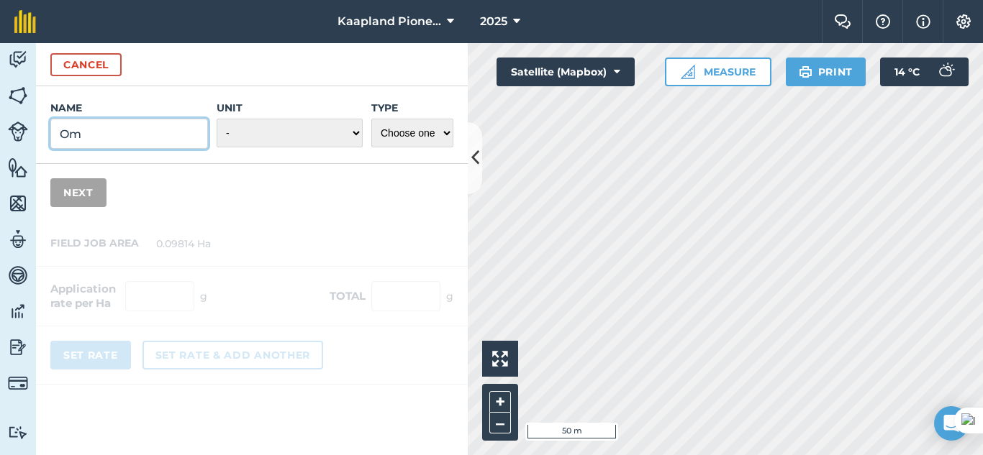
click at [158, 143] on input "Om" at bounding box center [129, 134] width 158 height 30
type input "OmniCal"
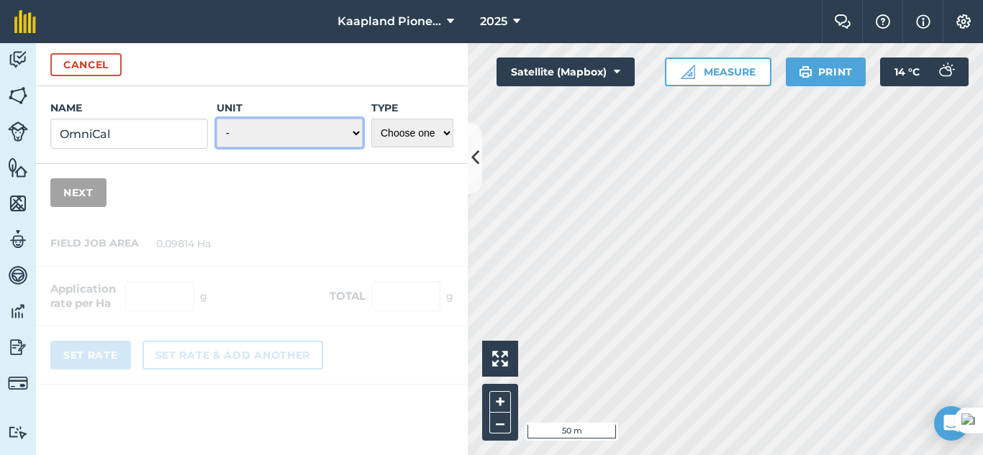
click at [278, 124] on select "- Grams/g Kilograms/kg Metric tonnes/t Millilitres/ml Litres/L Ounces/oz Pounds…" at bounding box center [290, 133] width 146 height 29
select select "KILOGRAMS"
click at [217, 119] on select "- Grams/g Kilograms/kg Metric tonnes/t Millilitres/ml Litres/L Ounces/oz Pounds…" at bounding box center [290, 133] width 146 height 29
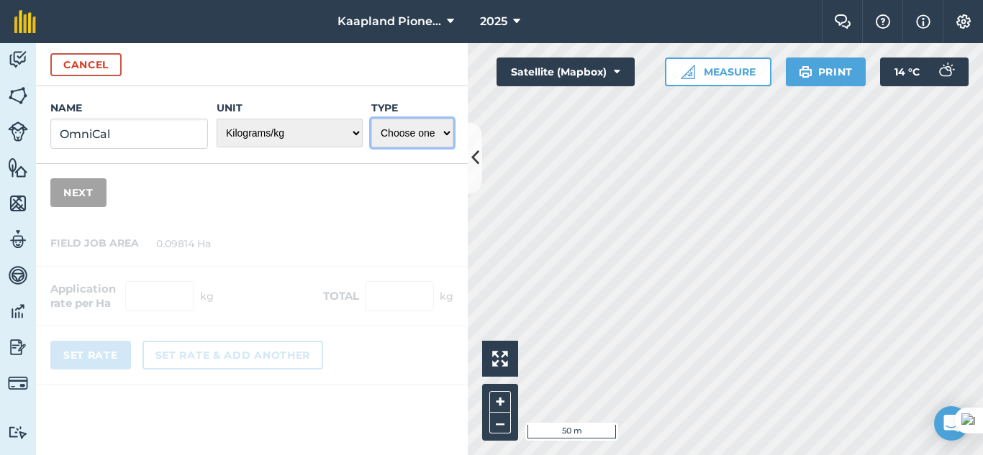
click at [437, 133] on select "Choose one Fertilizer Seed Spray Fuel Other" at bounding box center [412, 133] width 82 height 29
select select "FERTILIZER"
click at [371, 119] on select "Choose one Fertilizer Seed Spray Fuel Other" at bounding box center [412, 133] width 82 height 29
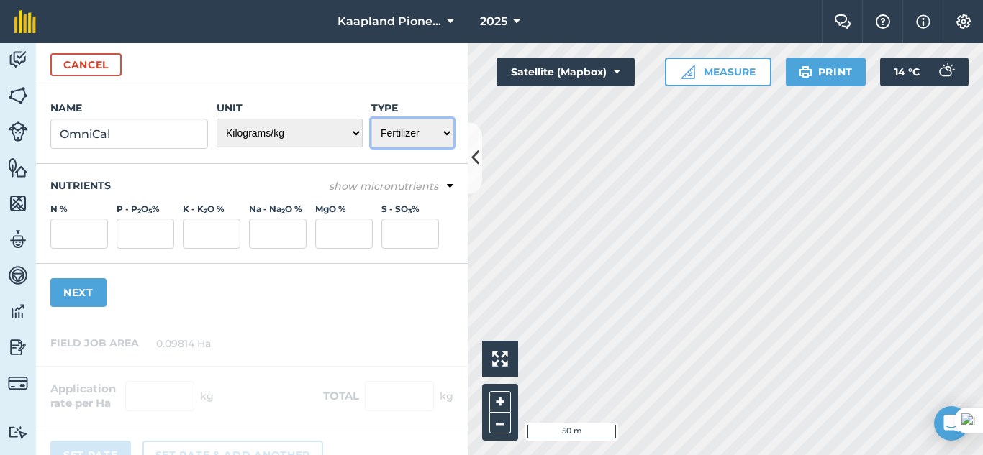
scroll to position [30, 0]
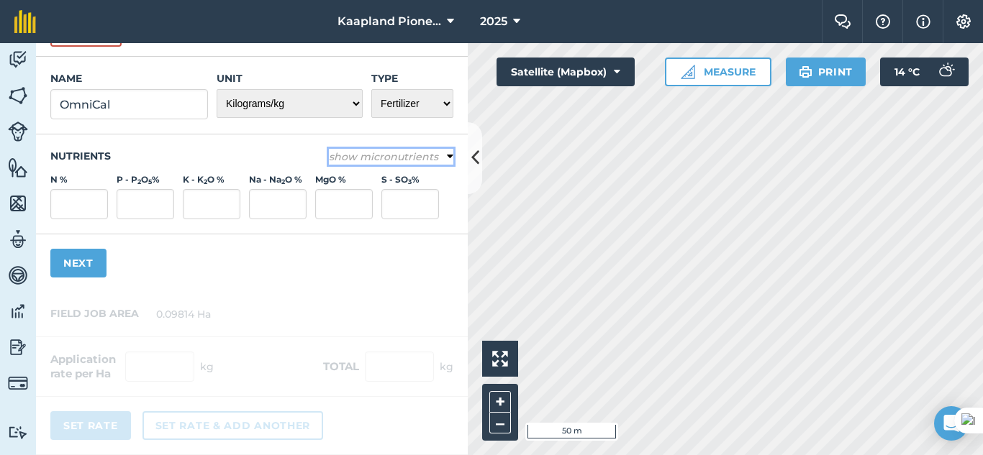
click at [419, 155] on em "show micronutrients" at bounding box center [383, 156] width 109 height 13
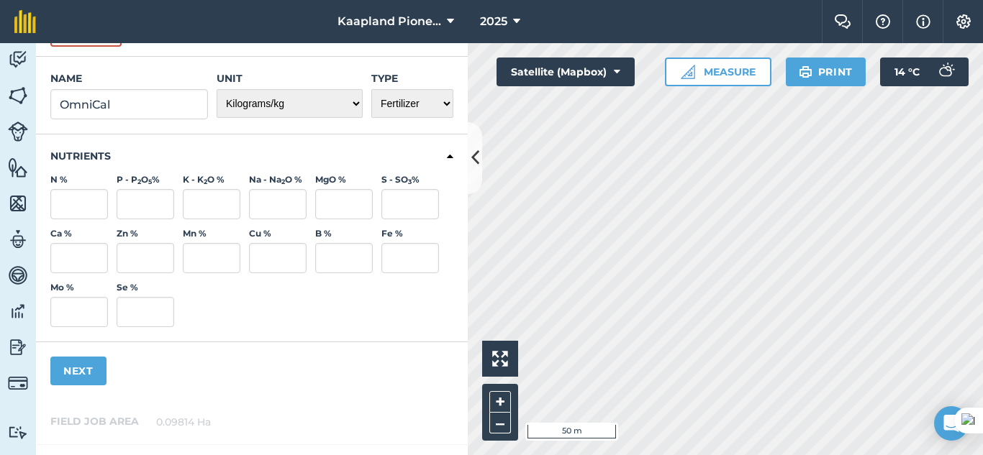
click at [428, 155] on h3 "Nutrients" at bounding box center [251, 156] width 403 height 14
click at [443, 154] on div "Nutrients N % P - P 2 O 5 % K - K 2 O % Na - Na 2 O % MgO % S - SO 3 % Ca % Zn …" at bounding box center [252, 239] width 432 height 208
click at [447, 156] on icon at bounding box center [450, 156] width 6 height 13
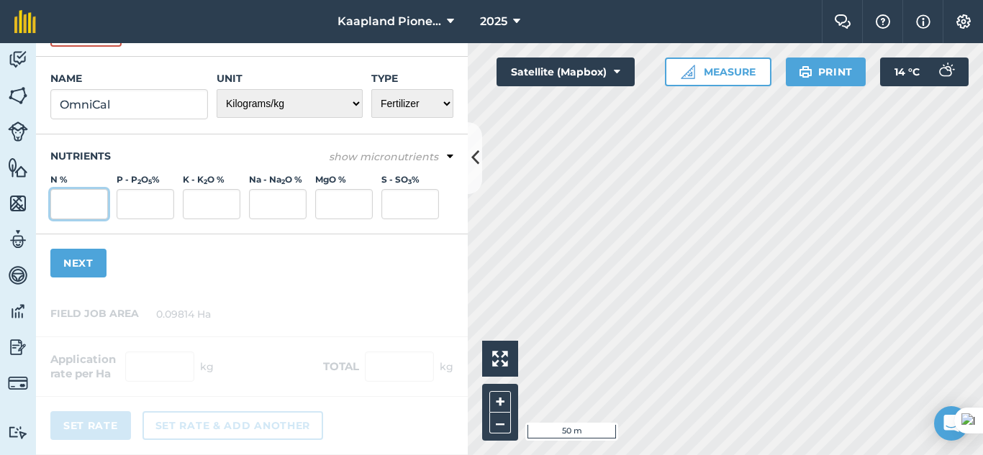
click at [61, 209] on input "N %" at bounding box center [79, 204] width 58 height 30
type input "15.5"
click at [430, 158] on button "show micronutrients" at bounding box center [391, 157] width 124 height 16
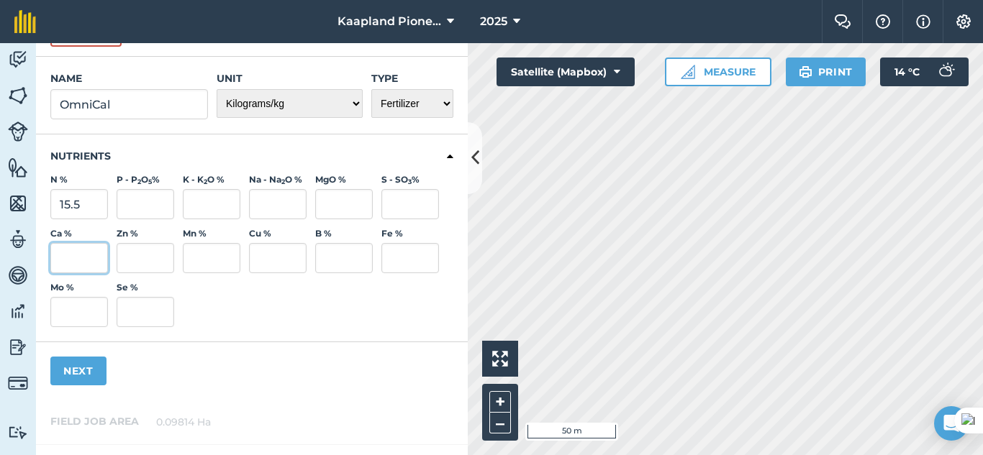
click at [99, 260] on input "Ca %" at bounding box center [79, 258] width 58 height 30
type input "19.6"
click at [83, 365] on button "Next" at bounding box center [78, 371] width 56 height 29
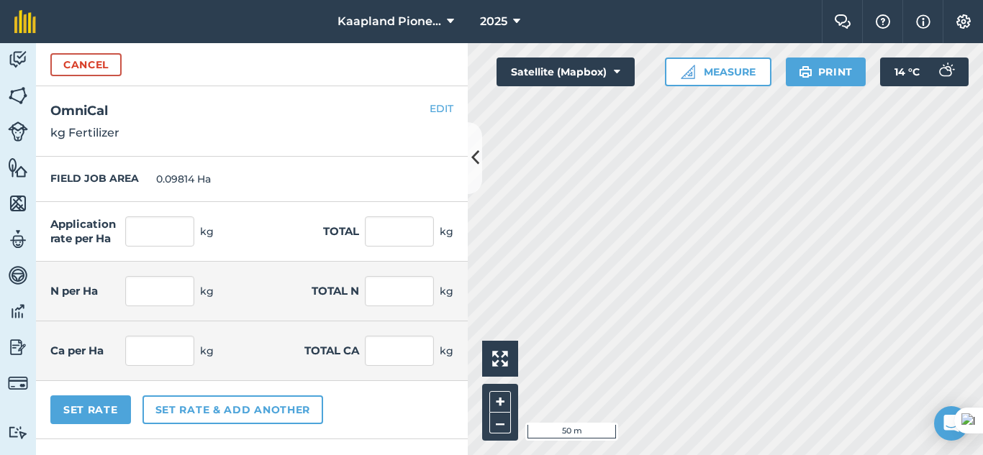
scroll to position [0, 0]
click at [160, 237] on input "text" at bounding box center [159, 232] width 69 height 30
type input "1"
type input "50"
type input "4.907"
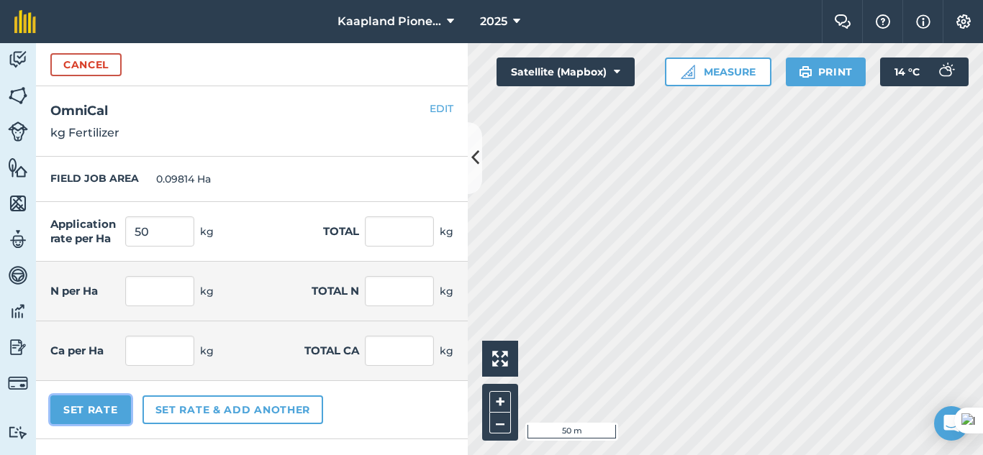
type input "7.75"
type input "0.761"
type input "9.8"
type input "0.962"
click at [90, 407] on button "Set Rate" at bounding box center [90, 410] width 81 height 29
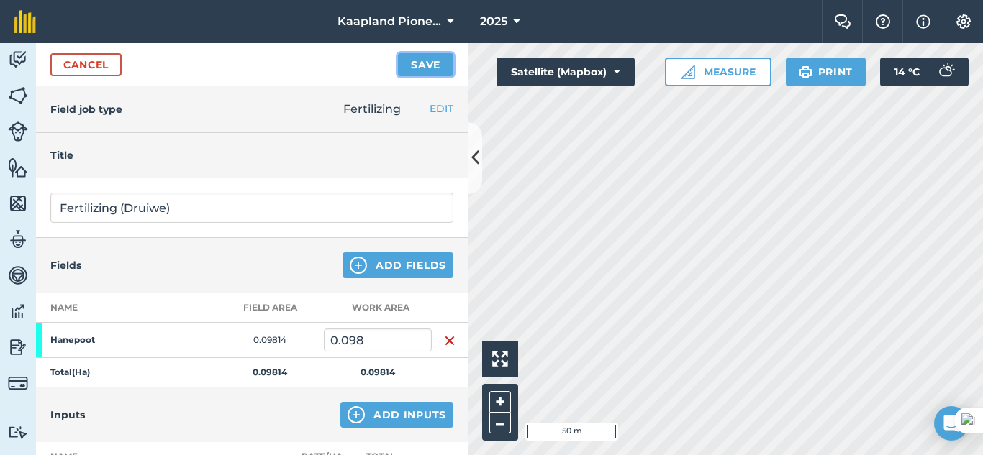
click at [443, 70] on button "Save" at bounding box center [425, 64] width 55 height 23
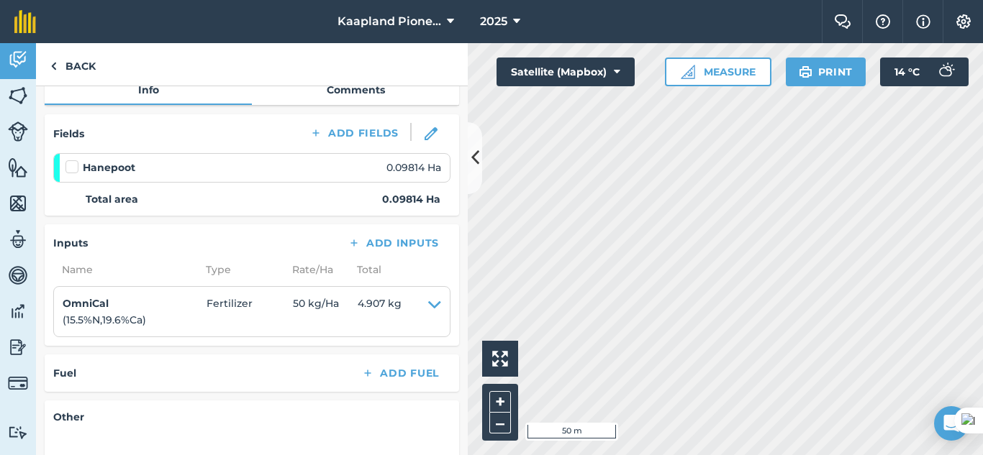
scroll to position [114, 0]
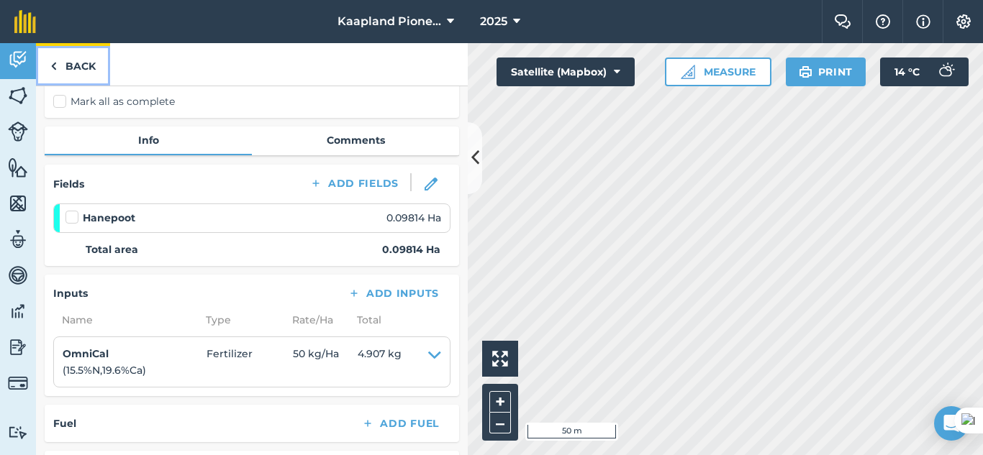
click at [78, 71] on link "Back" at bounding box center [73, 64] width 74 height 42
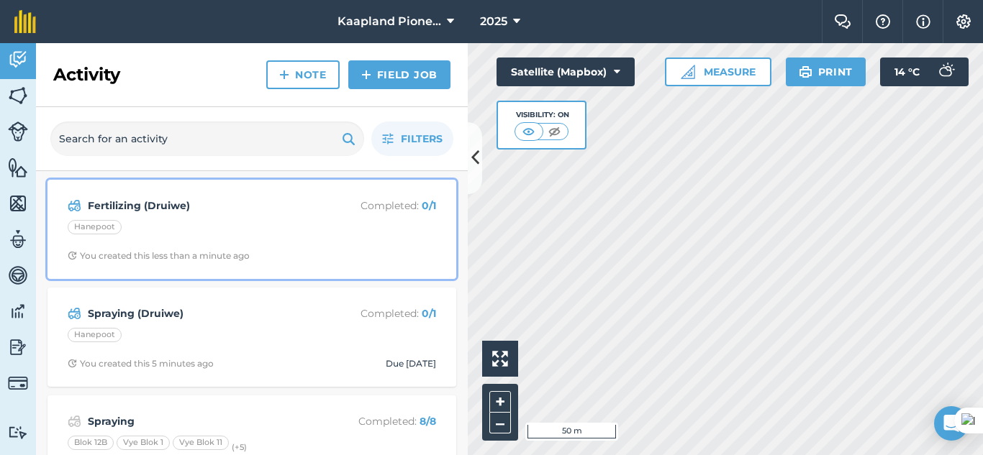
click at [192, 220] on div "Hanepoot" at bounding box center [252, 229] width 368 height 19
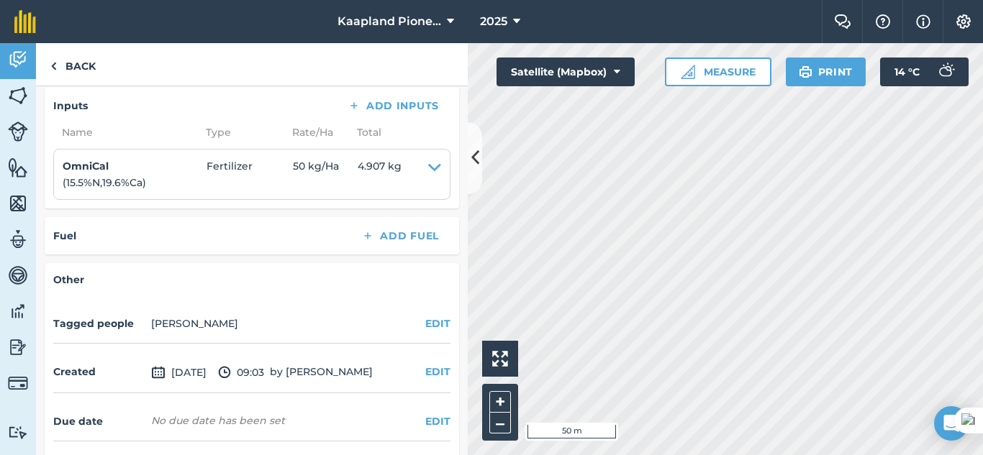
scroll to position [353, 0]
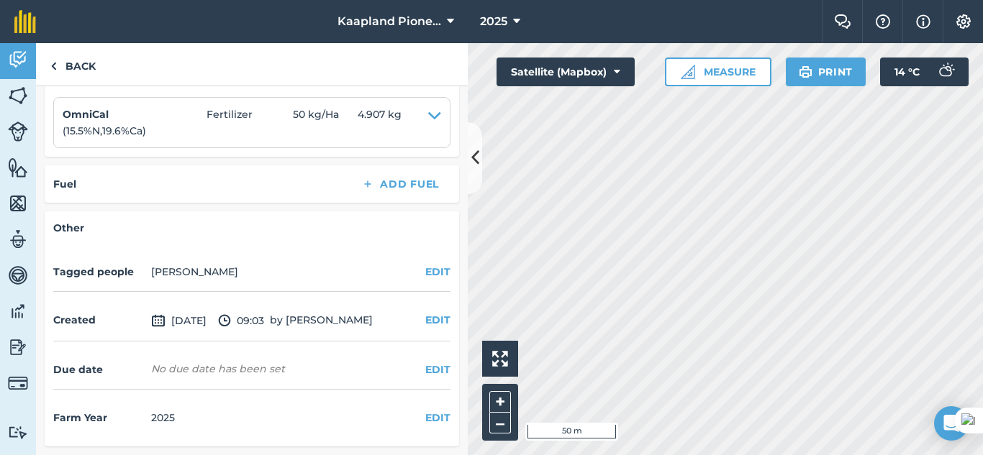
drag, startPoint x: 283, startPoint y: 373, endPoint x: 294, endPoint y: 370, distance: 10.5
click at [283, 372] on div "Due date No due date has been set EDIT" at bounding box center [251, 370] width 397 height 40
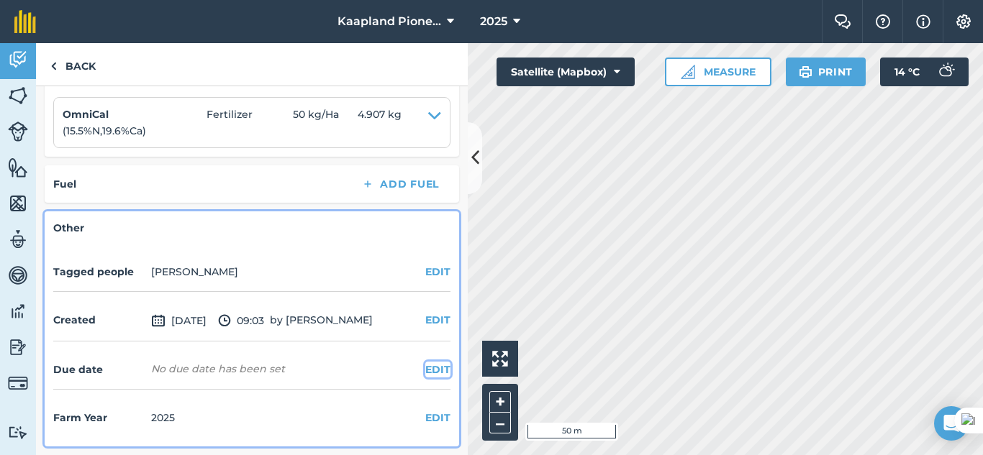
click at [439, 366] on button "EDIT" at bounding box center [437, 370] width 25 height 16
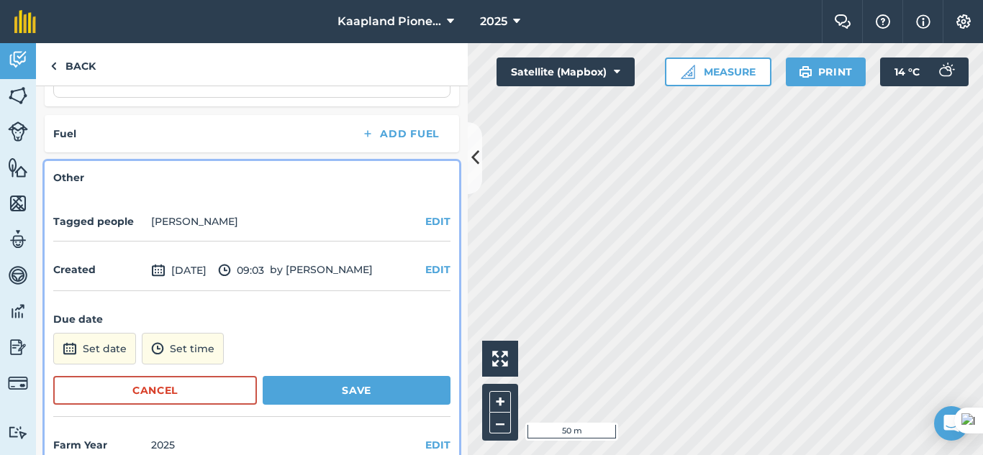
scroll to position [431, 0]
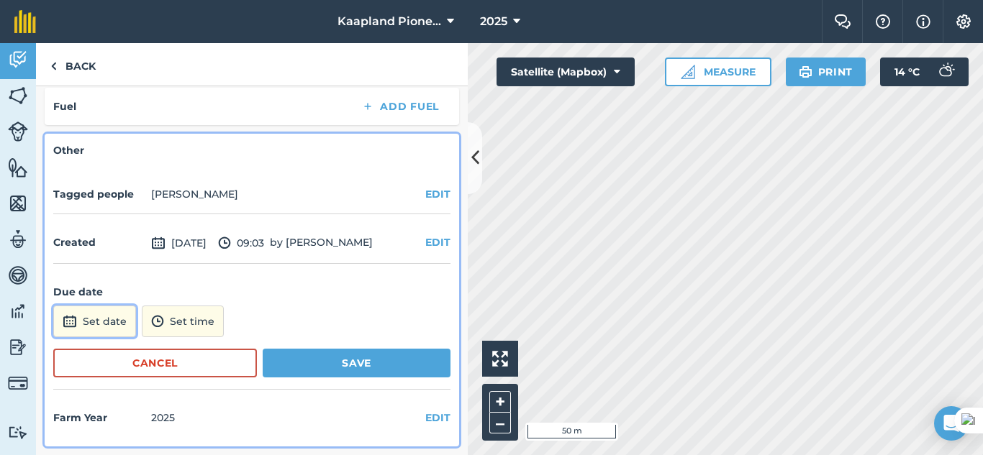
click at [109, 327] on button "Set date" at bounding box center [94, 322] width 83 height 32
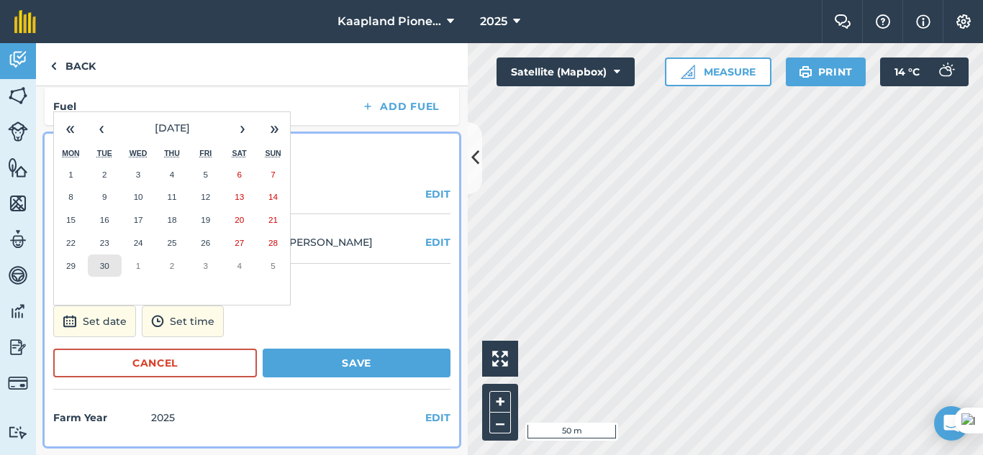
click at [109, 268] on button "30" at bounding box center [105, 266] width 34 height 23
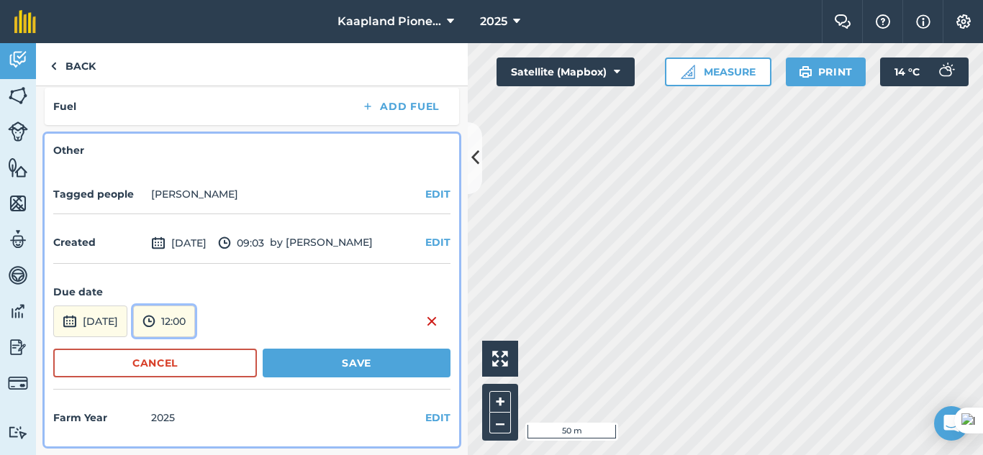
click at [155, 324] on img at bounding box center [148, 321] width 13 height 17
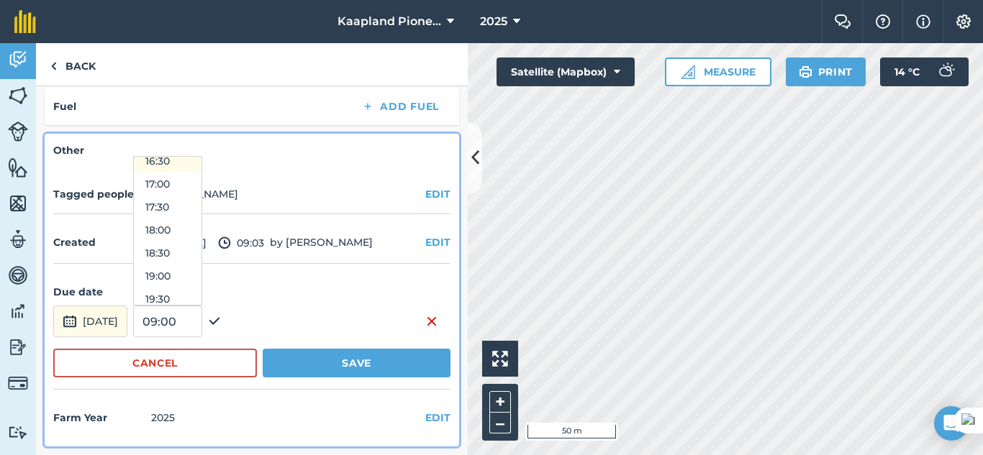
scroll to position [717, 0]
click at [196, 242] on button "17:00" at bounding box center [168, 233] width 68 height 23
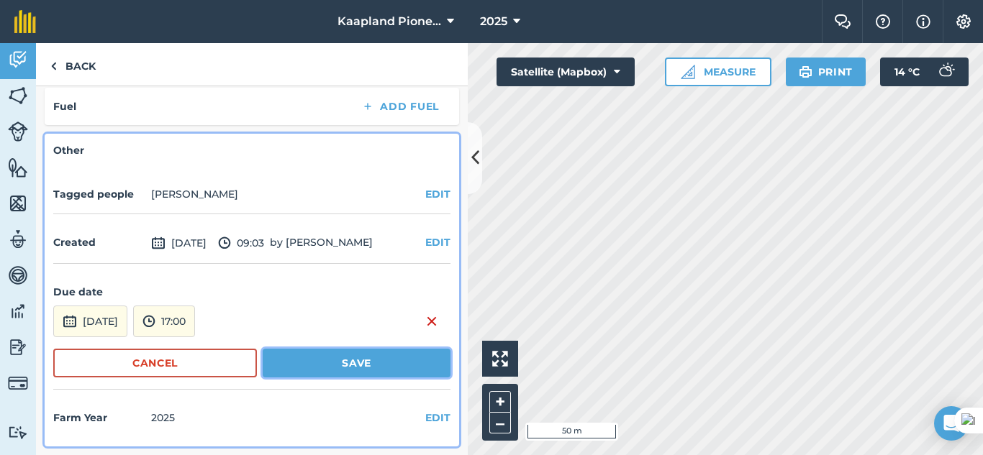
click at [277, 363] on button "Save" at bounding box center [357, 363] width 188 height 29
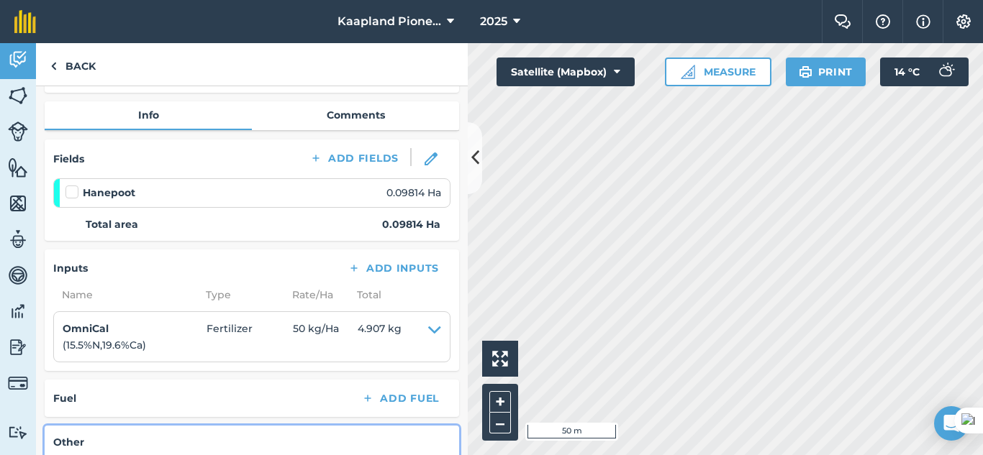
scroll to position [0, 0]
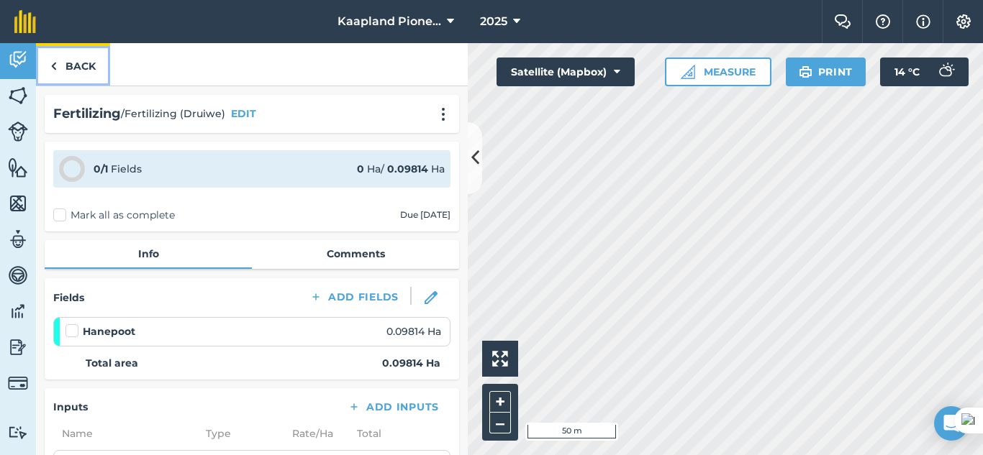
click at [58, 67] on link "Back" at bounding box center [73, 64] width 74 height 42
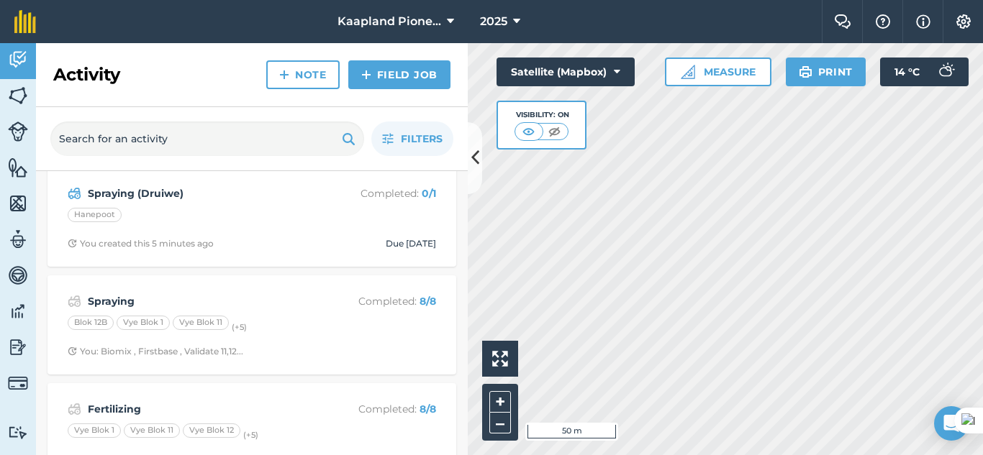
scroll to position [240, 0]
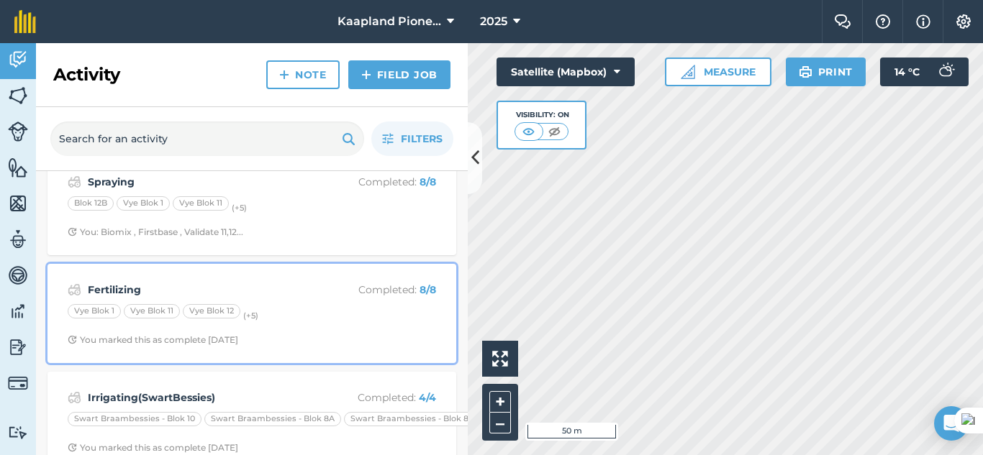
click at [322, 298] on p "Completed : 8 / 8" at bounding box center [379, 290] width 114 height 16
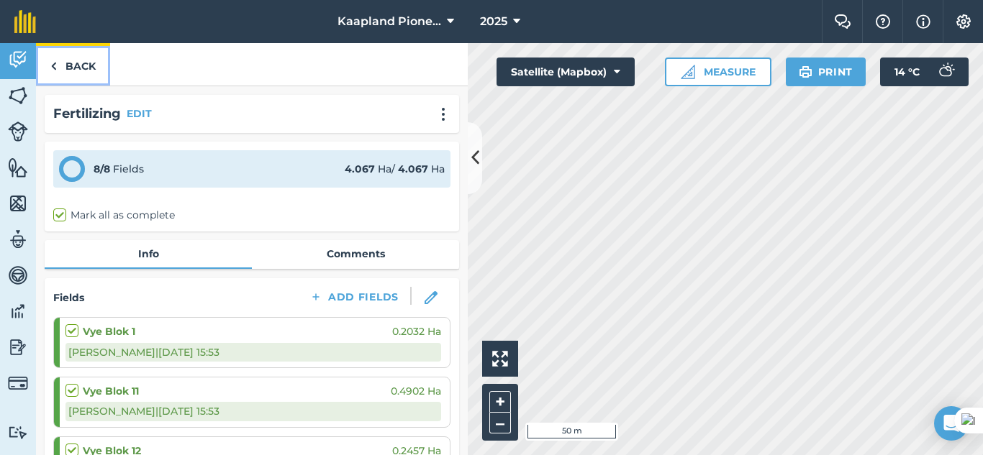
click at [53, 63] on img at bounding box center [53, 66] width 6 height 17
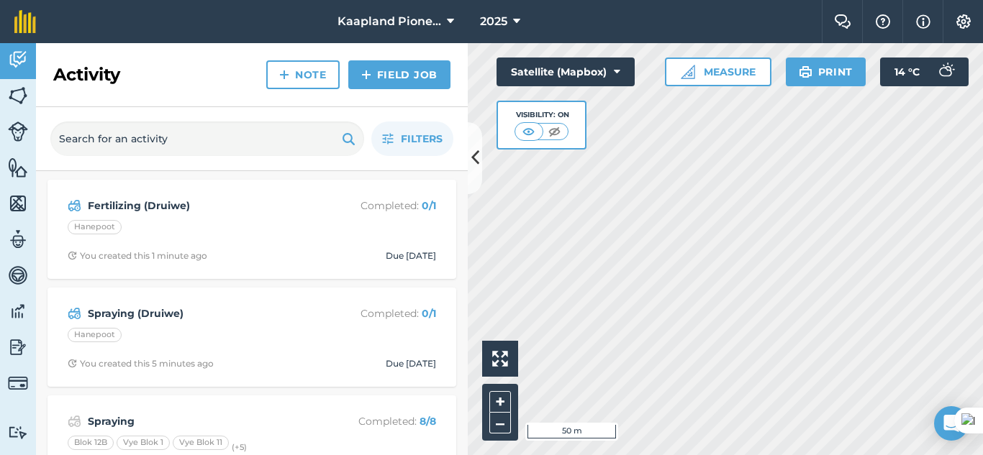
scroll to position [120, 0]
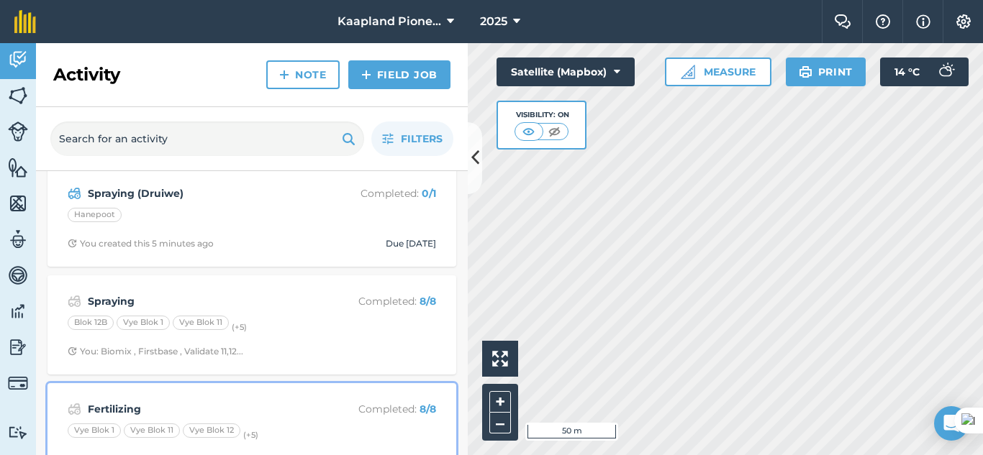
click at [225, 402] on strong "Fertilizing" at bounding box center [202, 410] width 228 height 16
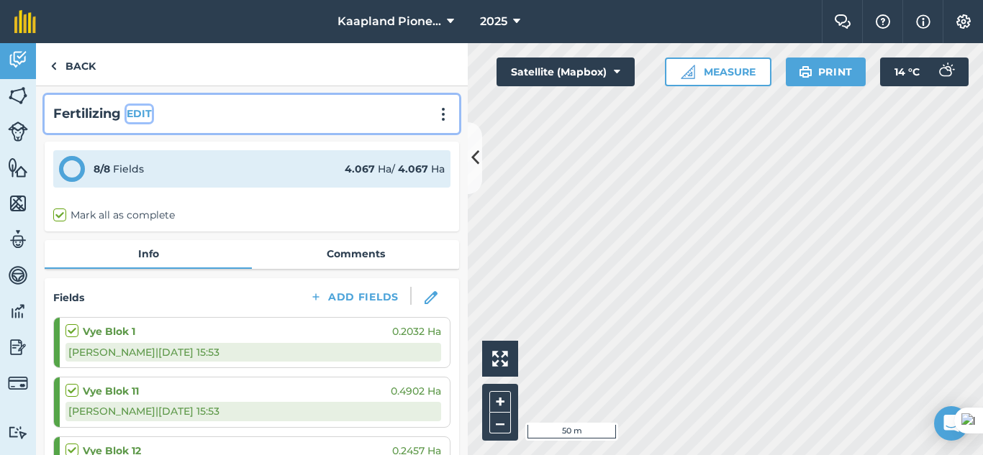
click at [146, 116] on button "EDIT" at bounding box center [139, 114] width 25 height 16
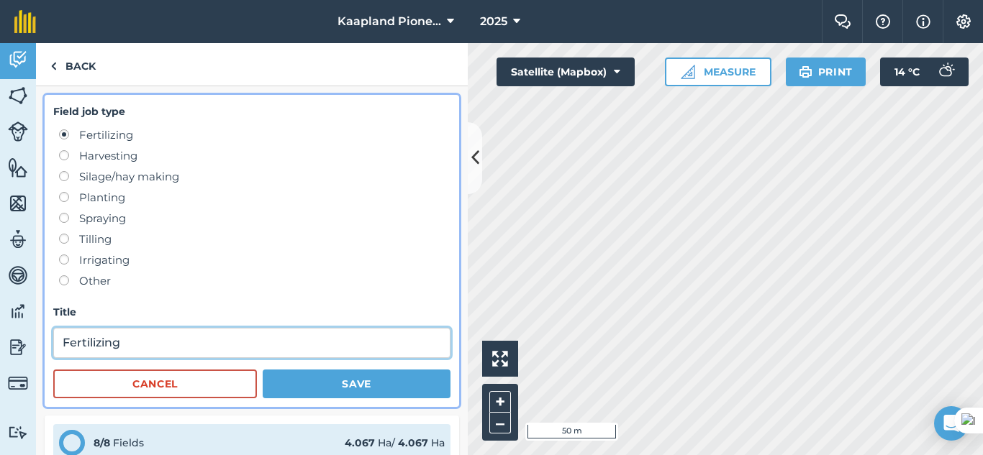
click at [185, 346] on input "Fertilizing" at bounding box center [251, 343] width 397 height 30
type input "Fertilizing (Vye)"
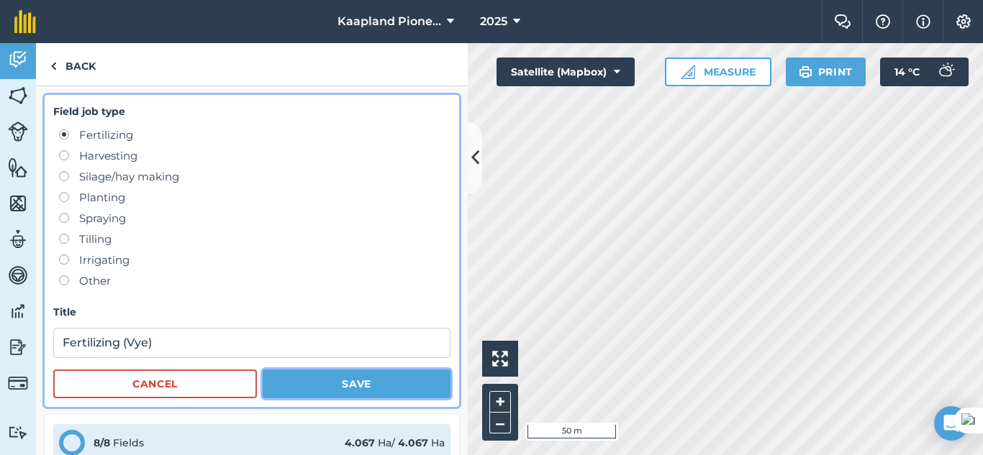
click at [367, 386] on button "Save" at bounding box center [357, 384] width 188 height 29
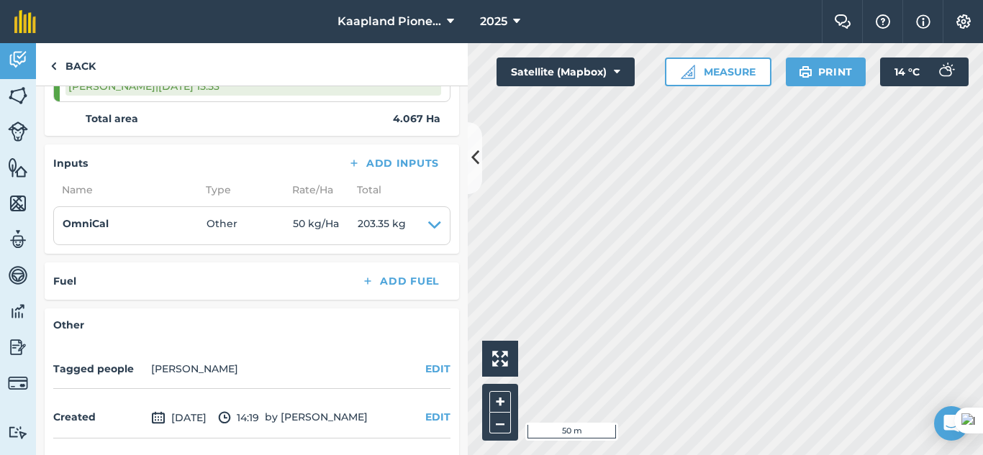
scroll to position [731, 0]
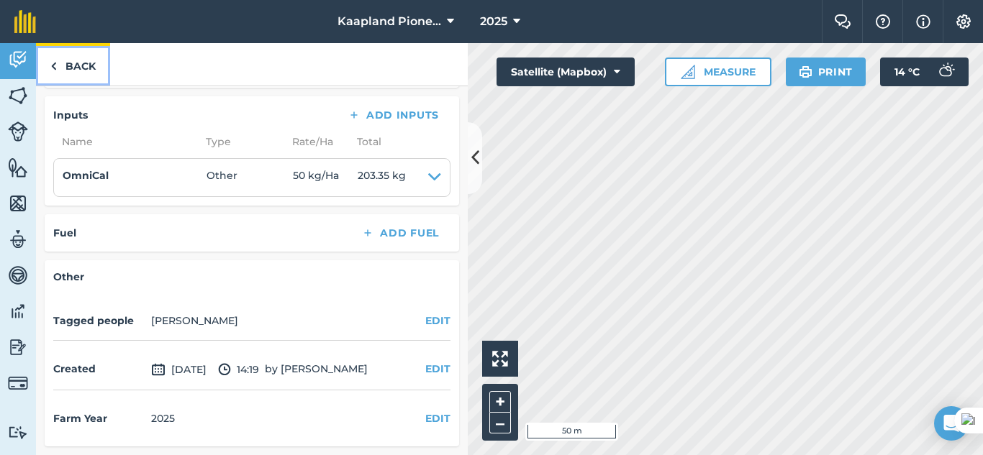
click at [70, 69] on link "Back" at bounding box center [73, 64] width 74 height 42
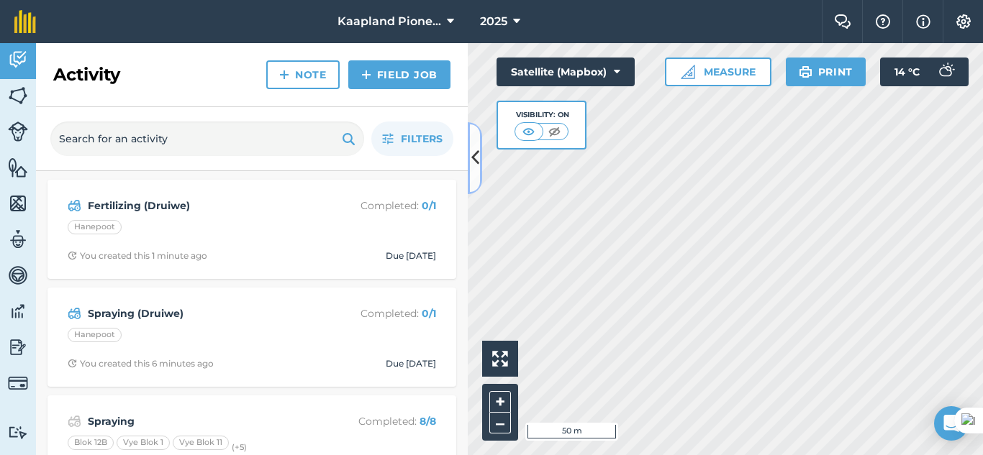
click at [473, 162] on icon at bounding box center [475, 157] width 8 height 25
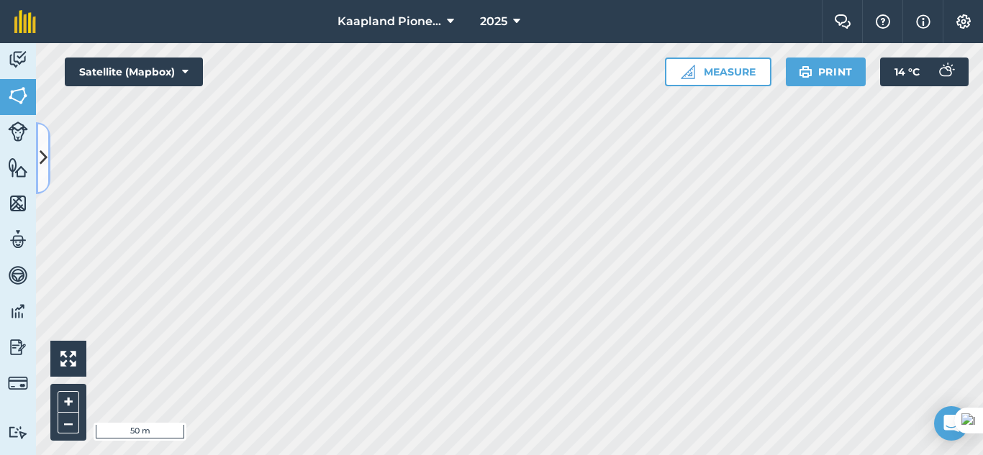
click at [47, 160] on icon at bounding box center [44, 157] width 8 height 25
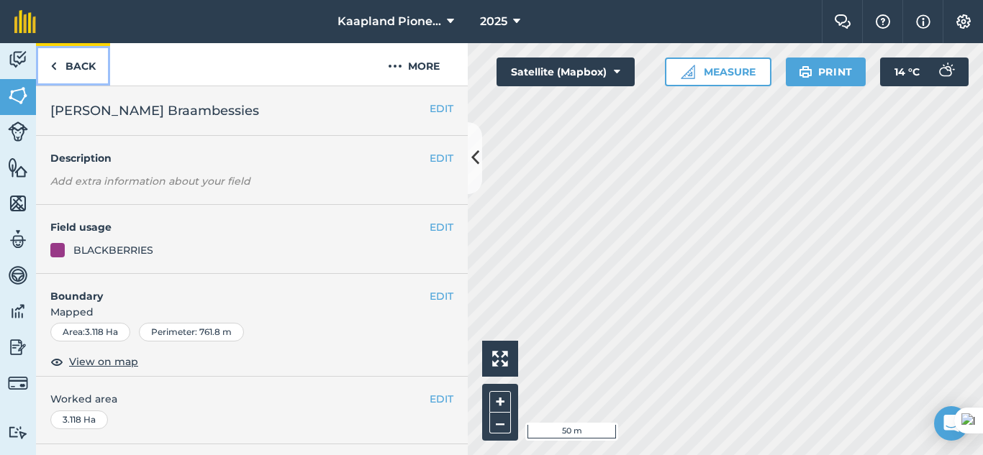
click at [80, 74] on link "Back" at bounding box center [73, 64] width 74 height 42
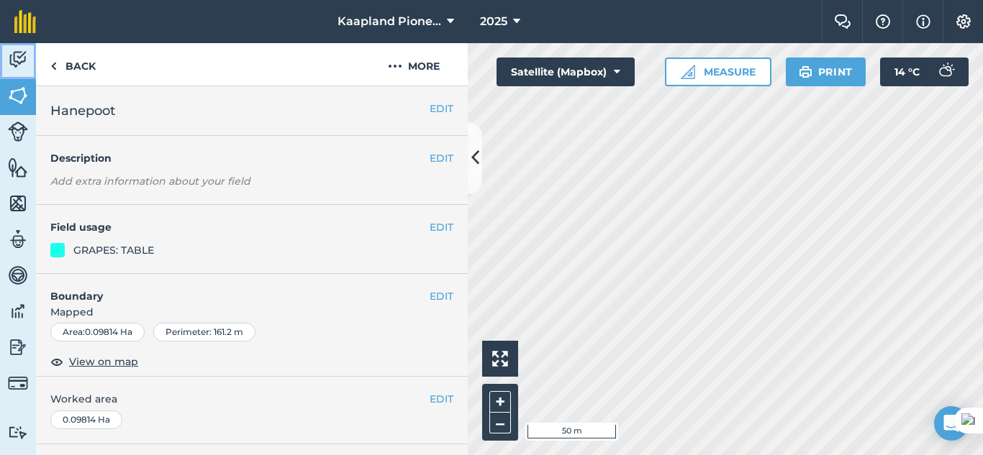
click at [9, 65] on img at bounding box center [18, 60] width 20 height 22
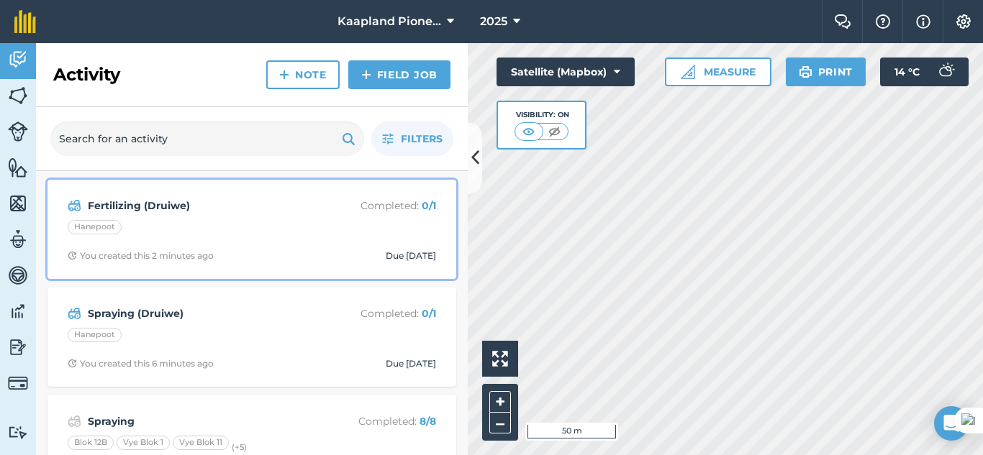
click at [186, 217] on div "Fertilizing (Druiwe) Completed : 0 / 1 Hanepoot You created this 2 minutes ago …" at bounding box center [251, 230] width 391 height 82
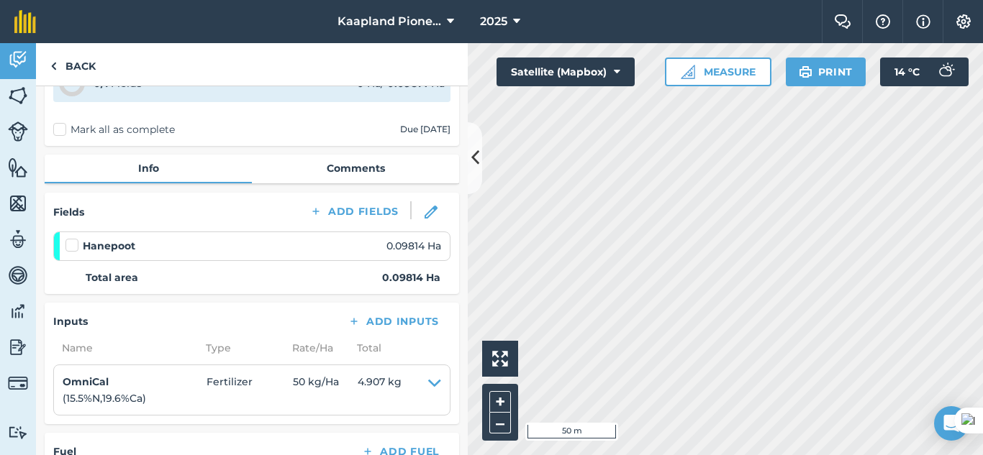
scroll to position [240, 0]
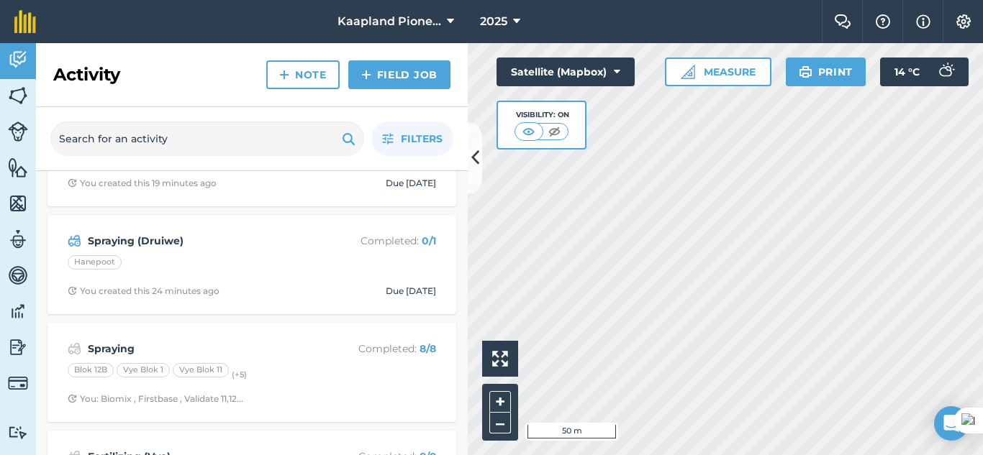
scroll to position [120, 0]
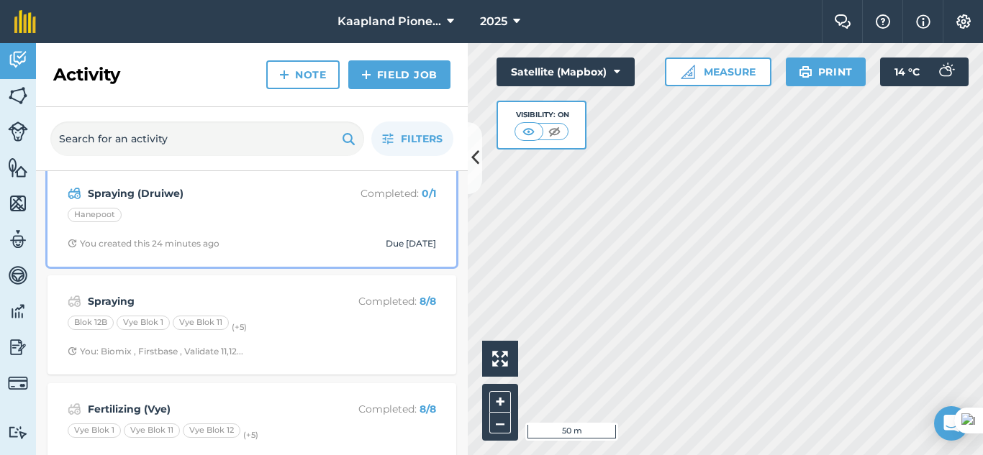
click at [245, 209] on div "Hanepoot" at bounding box center [252, 217] width 368 height 19
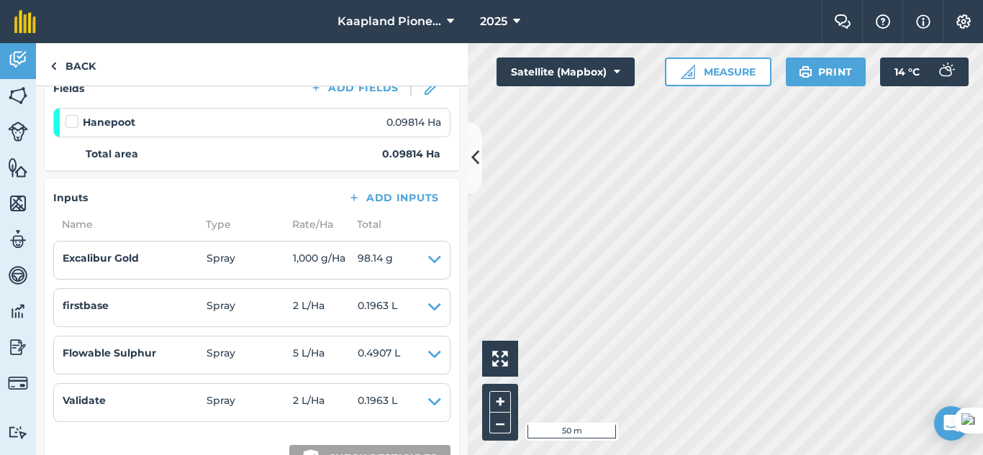
scroll to position [240, 0]
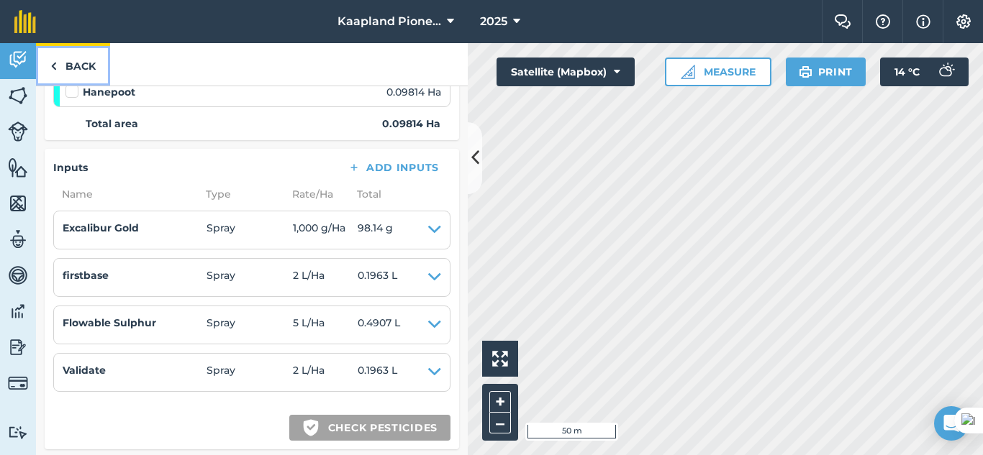
click at [52, 58] on img at bounding box center [53, 66] width 6 height 17
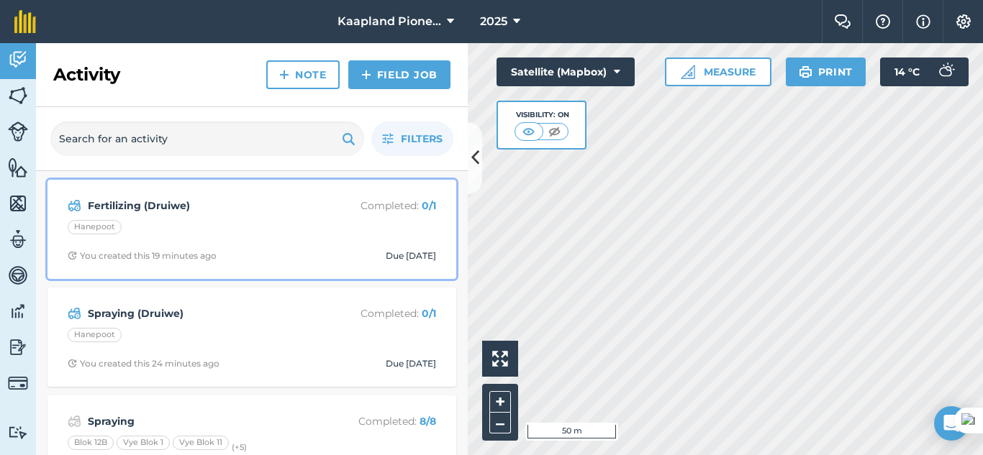
click at [263, 223] on div "Hanepoot" at bounding box center [252, 229] width 368 height 19
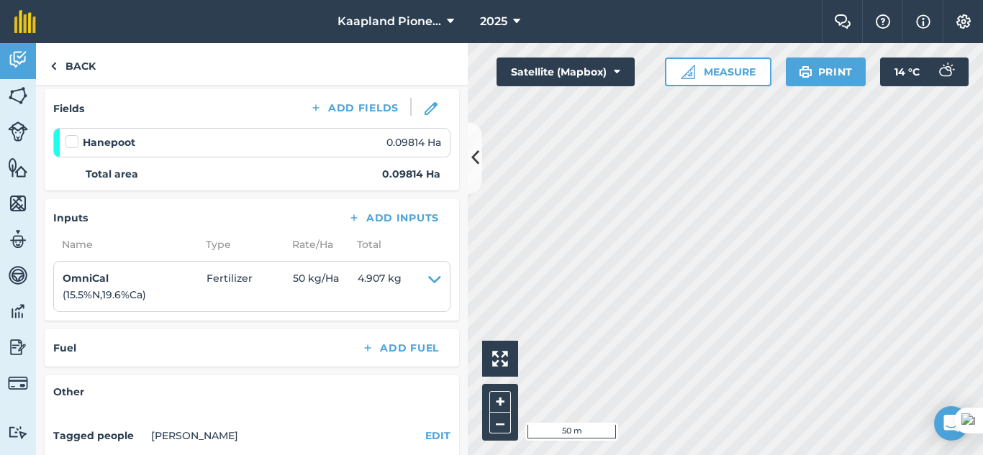
scroll to position [240, 0]
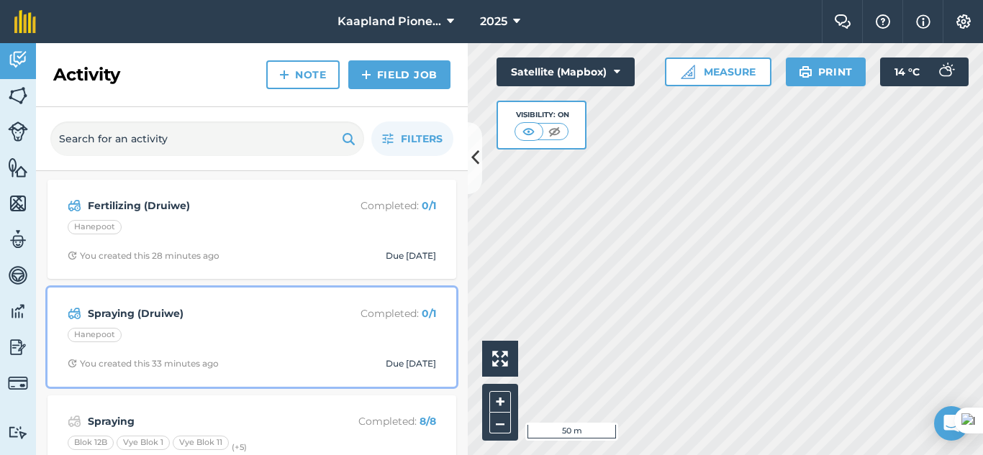
click at [196, 325] on div "Spraying (Druiwe) Completed : 0 / 1 Hanepoot You created this 33 minutes ago Du…" at bounding box center [251, 337] width 391 height 82
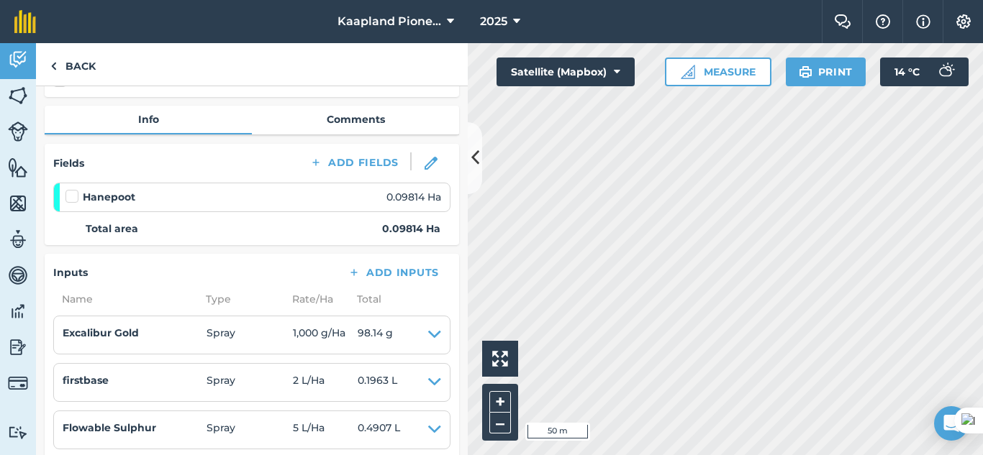
scroll to position [120, 0]
